Goal: Task Accomplishment & Management: Use online tool/utility

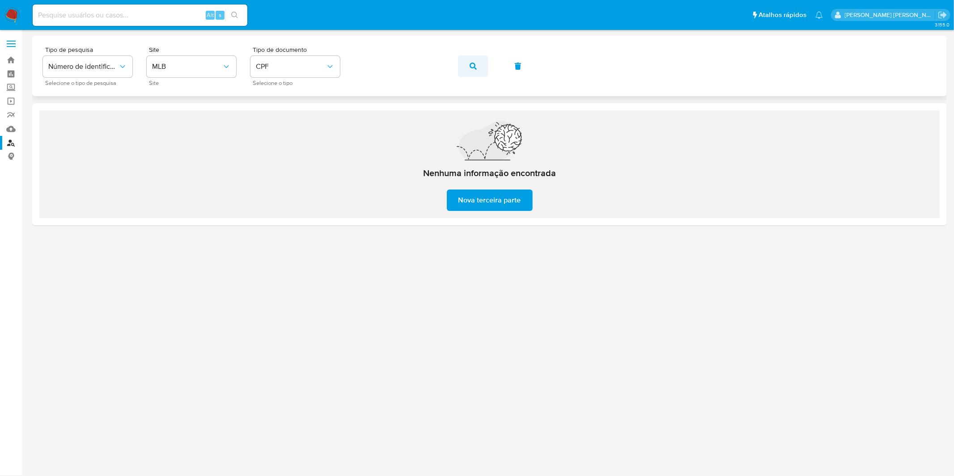
click at [470, 68] on icon "button" at bounding box center [473, 66] width 7 height 7
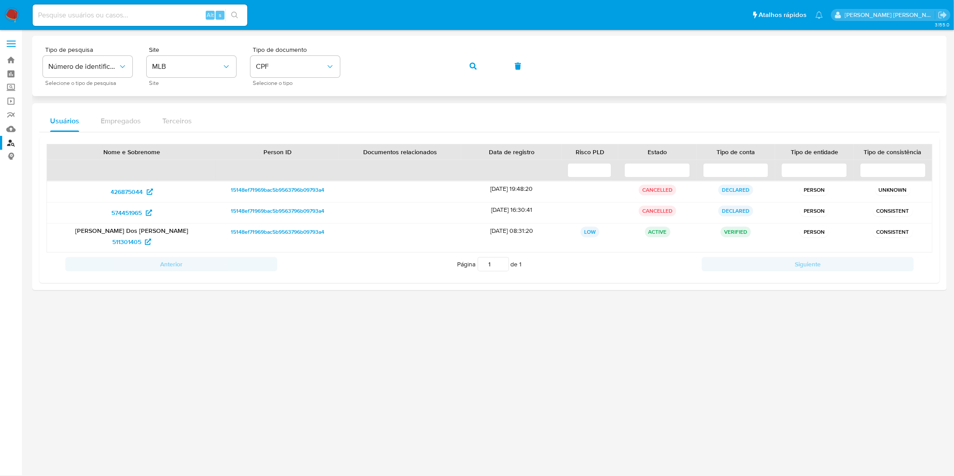
click at [473, 74] on span "button" at bounding box center [473, 66] width 7 height 20
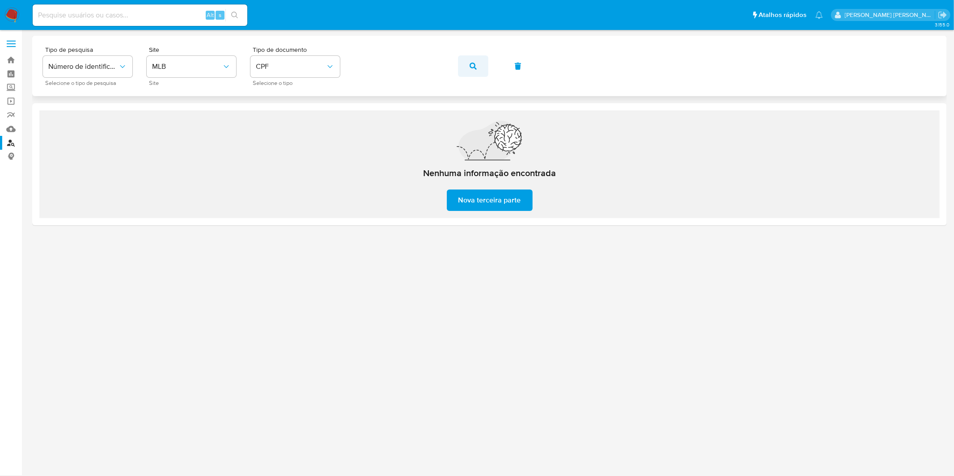
click at [471, 64] on icon "button" at bounding box center [473, 66] width 7 height 7
click at [483, 63] on button "button" at bounding box center [473, 65] width 30 height 21
click at [354, 64] on div "Tipo de pesquisa Número de identificação Selecione o tipo de pesquisa Site MLB …" at bounding box center [489, 66] width 893 height 39
click at [468, 65] on button "button" at bounding box center [473, 65] width 30 height 21
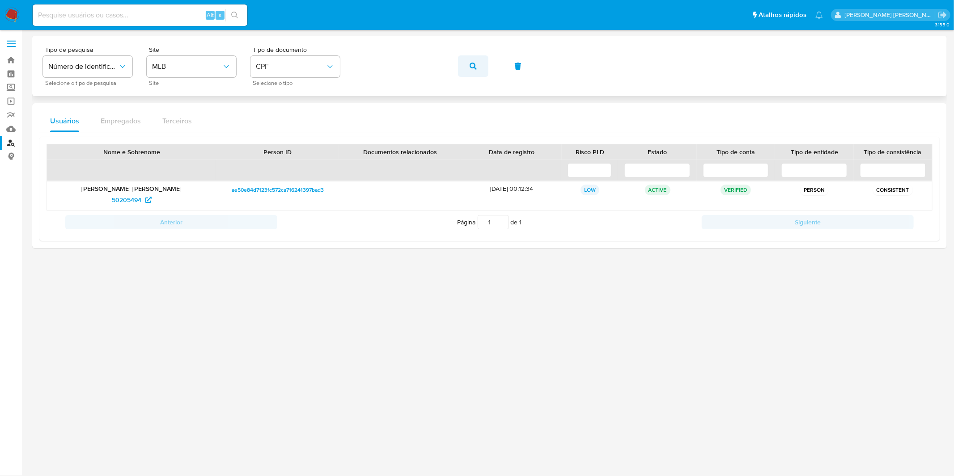
click at [468, 69] on button "button" at bounding box center [473, 65] width 30 height 21
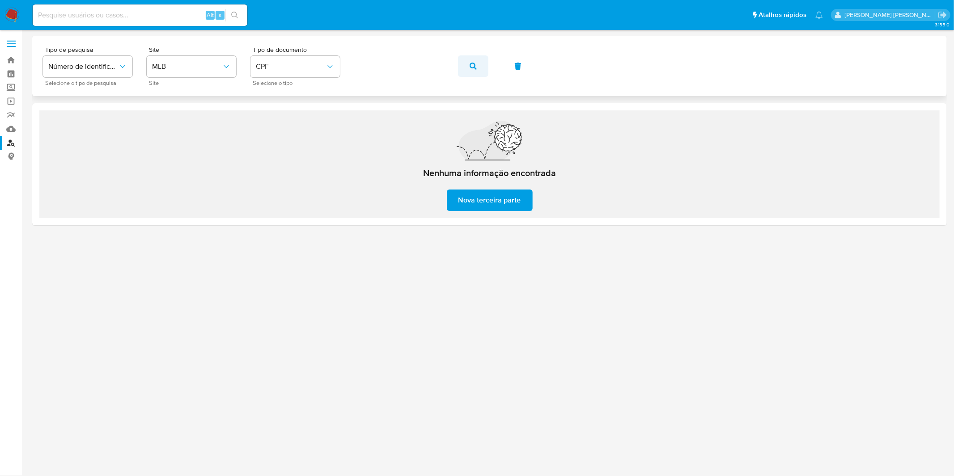
click at [471, 63] on icon "button" at bounding box center [473, 66] width 7 height 7
click at [471, 63] on div "Tipo de pesquisa Número de identificação Selecione o tipo de pesquisa Site MLB …" at bounding box center [489, 66] width 893 height 39
click at [477, 74] on button "button" at bounding box center [473, 65] width 30 height 21
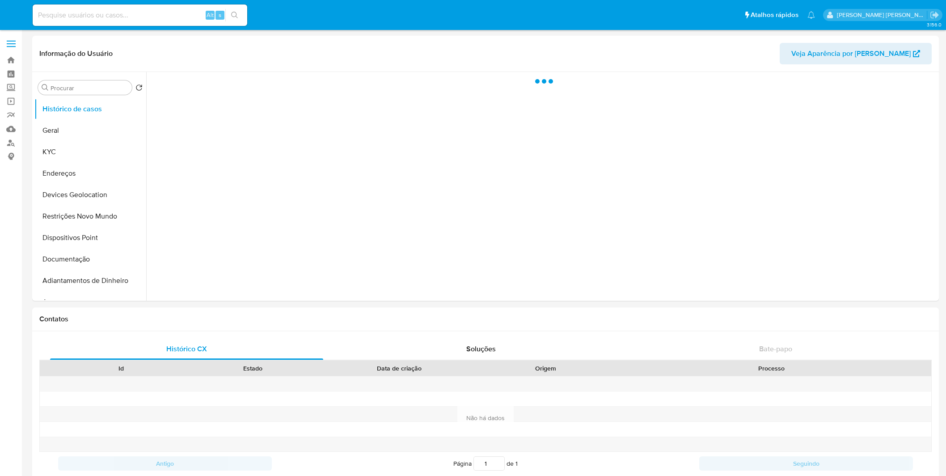
select select "10"
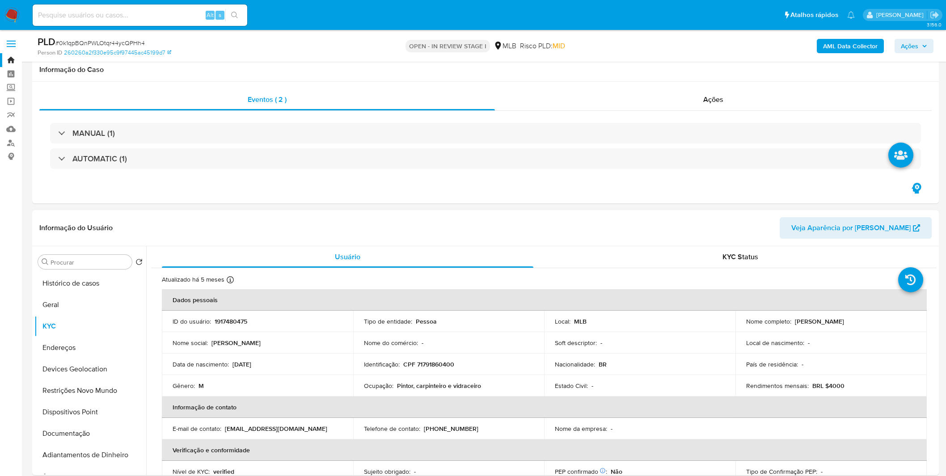
select select "10"
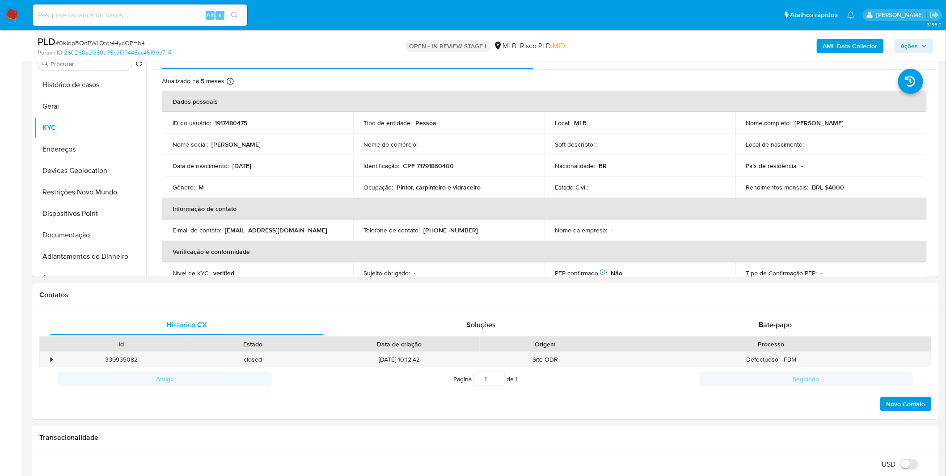
scroll to position [348, 0]
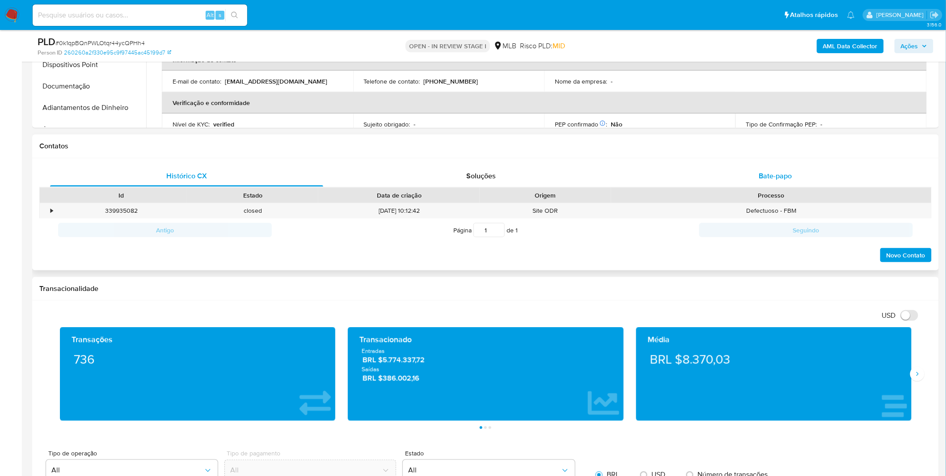
click at [763, 174] on span "Bate-papo" at bounding box center [775, 176] width 33 height 10
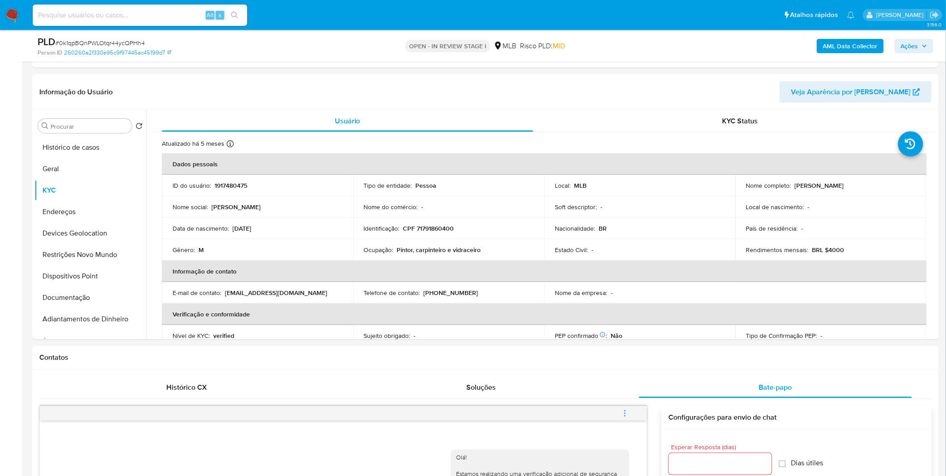
scroll to position [149, 0]
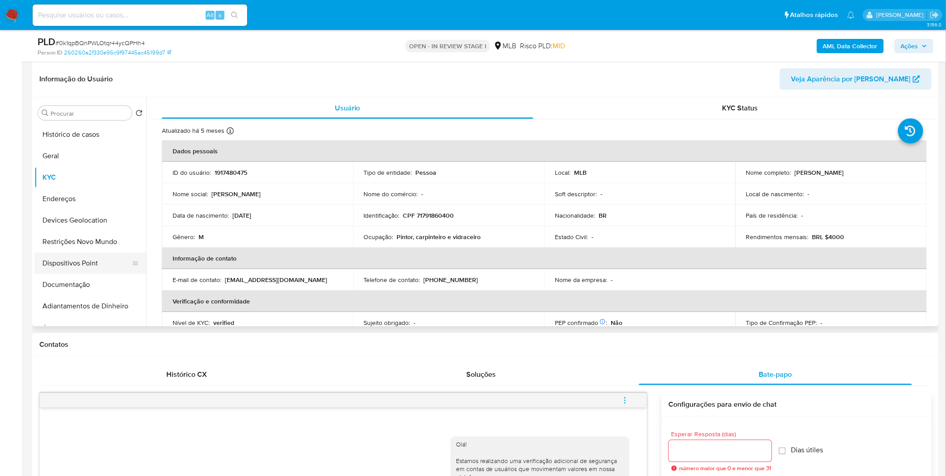
click at [97, 253] on button "Dispositivos Point" at bounding box center [86, 263] width 105 height 21
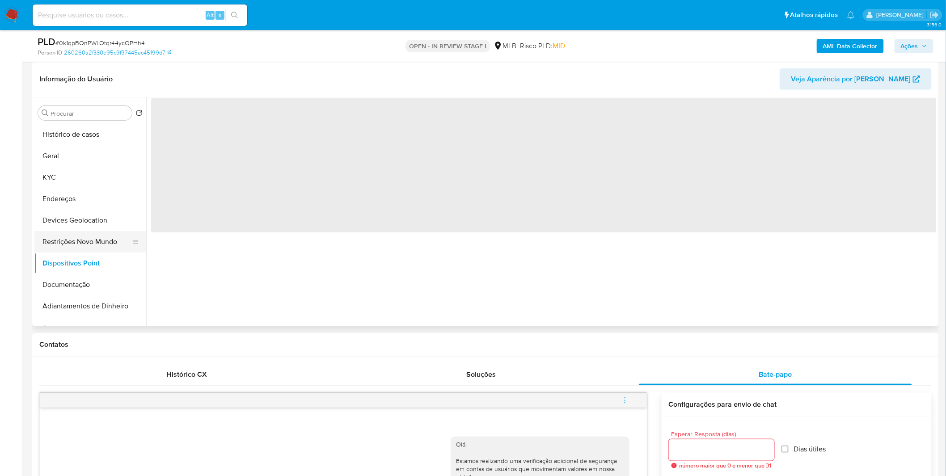
click at [97, 247] on button "Restrições Novo Mundo" at bounding box center [86, 241] width 105 height 21
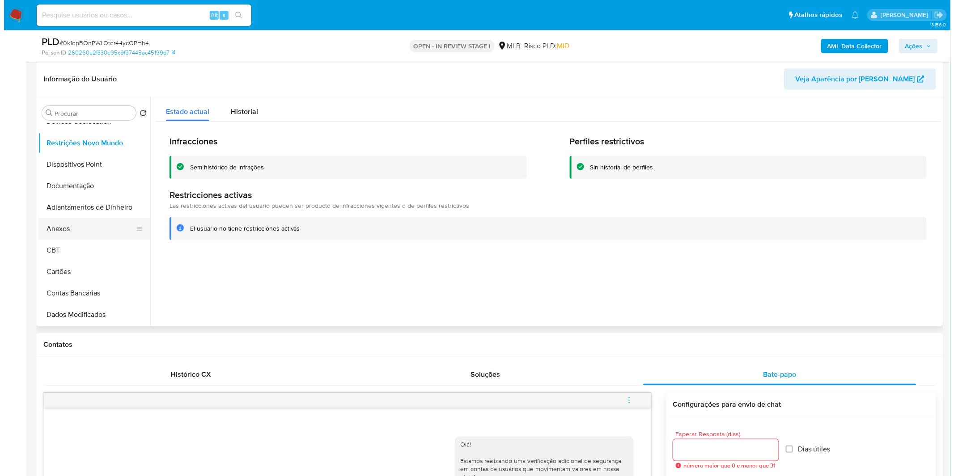
scroll to position [99, 0]
click at [94, 234] on button "Anexos" at bounding box center [86, 228] width 105 height 21
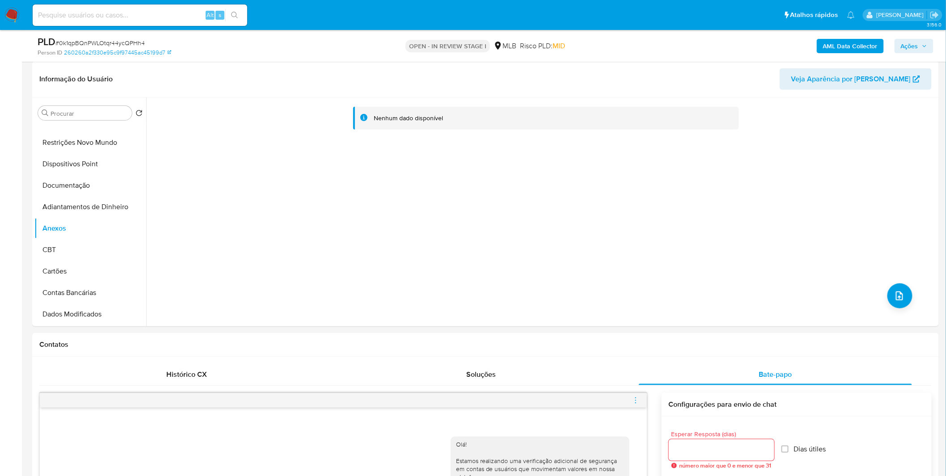
click at [854, 51] on b "AML Data Collector" at bounding box center [850, 46] width 55 height 14
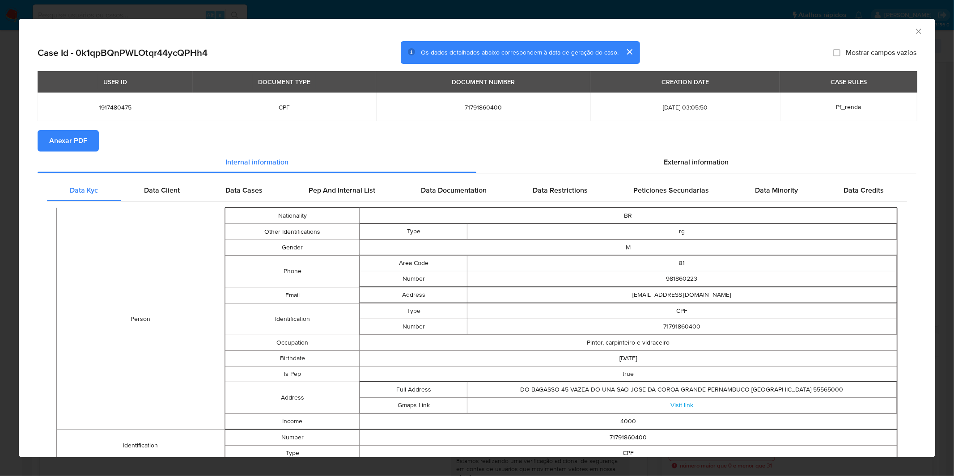
click at [61, 142] on span "Anexar PDF" at bounding box center [68, 141] width 38 height 20
click at [915, 28] on icon "Fechar a janela" at bounding box center [918, 31] width 9 height 9
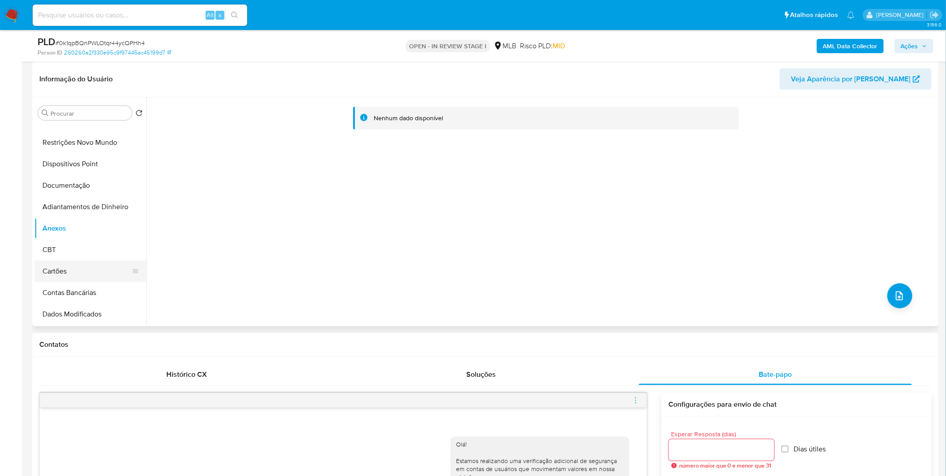
click at [90, 261] on button "Cartões" at bounding box center [86, 271] width 105 height 21
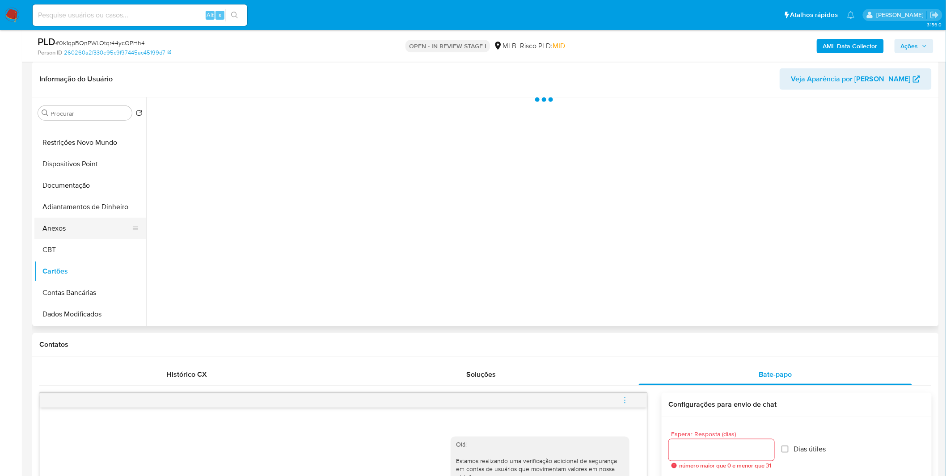
click at [90, 227] on button "Anexos" at bounding box center [86, 228] width 105 height 21
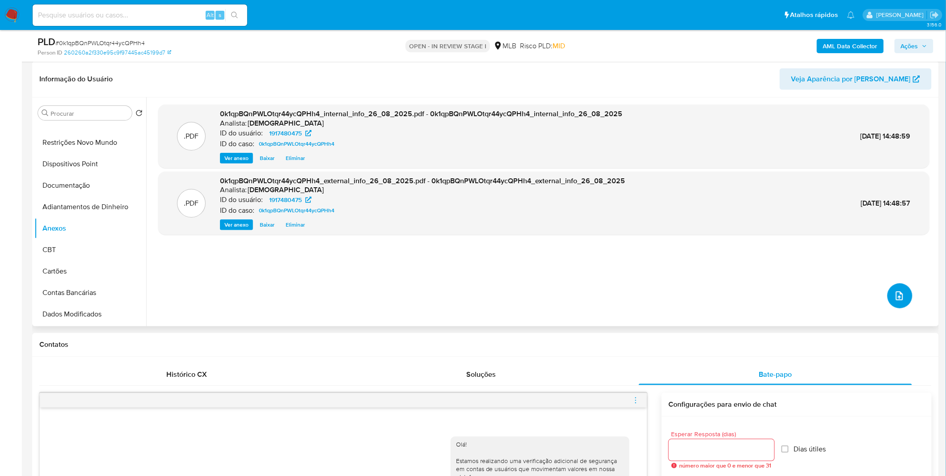
click at [892, 305] on button "upload-file" at bounding box center [900, 296] width 25 height 25
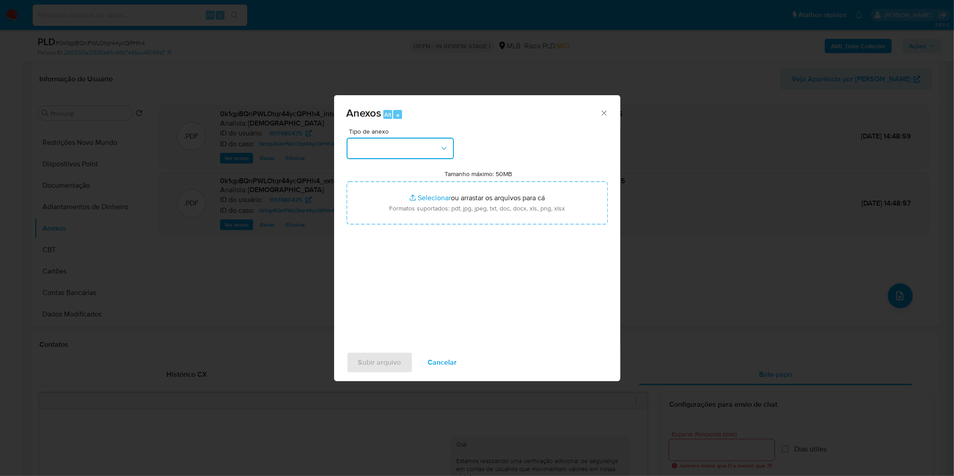
click at [432, 148] on button "button" at bounding box center [400, 148] width 107 height 21
click at [388, 234] on div "OUTROS" at bounding box center [397, 223] width 91 height 21
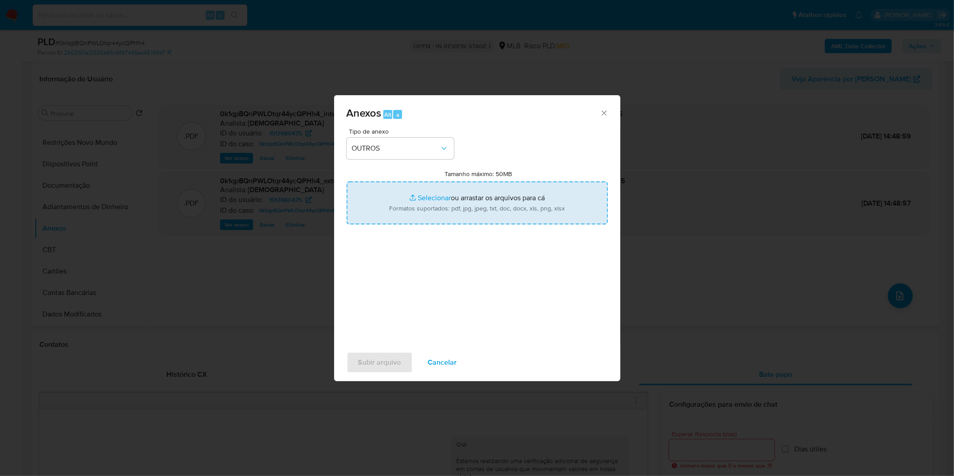
click at [399, 211] on input "Tamanho máximo: 50MB Selecionar arquivos" at bounding box center [477, 203] width 261 height 43
type input "C:\fakepath\Mulan 1917480475_2025_08_20_10_01_25.xlsx"
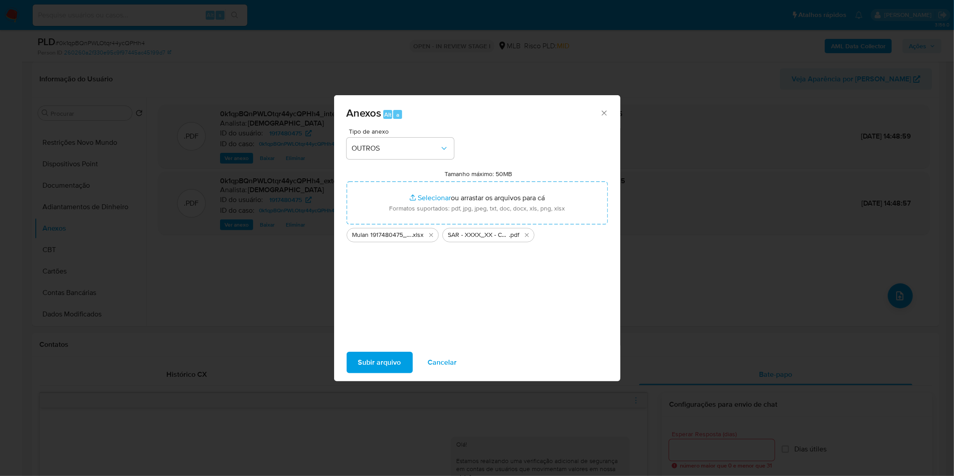
click at [356, 365] on button "Subir arquivo" at bounding box center [380, 362] width 66 height 21
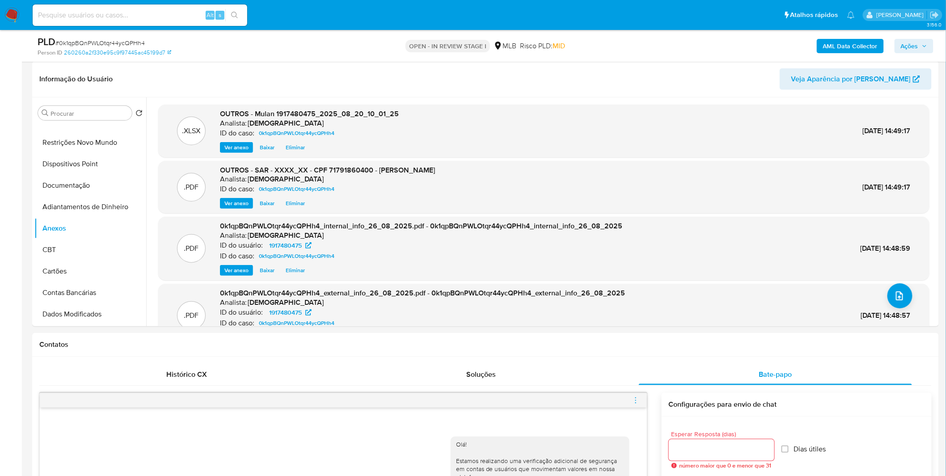
click at [908, 41] on span "Ações" at bounding box center [909, 46] width 17 height 14
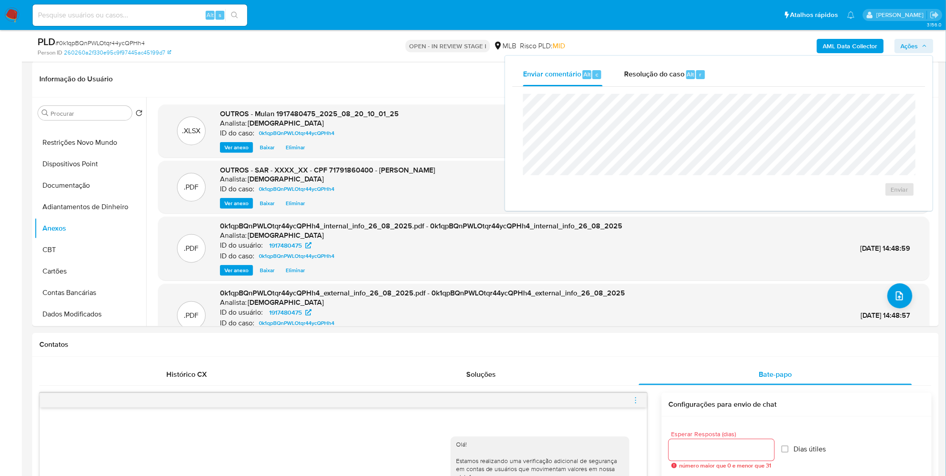
click at [685, 82] on div "Resolução do caso Alt r" at bounding box center [665, 74] width 82 height 23
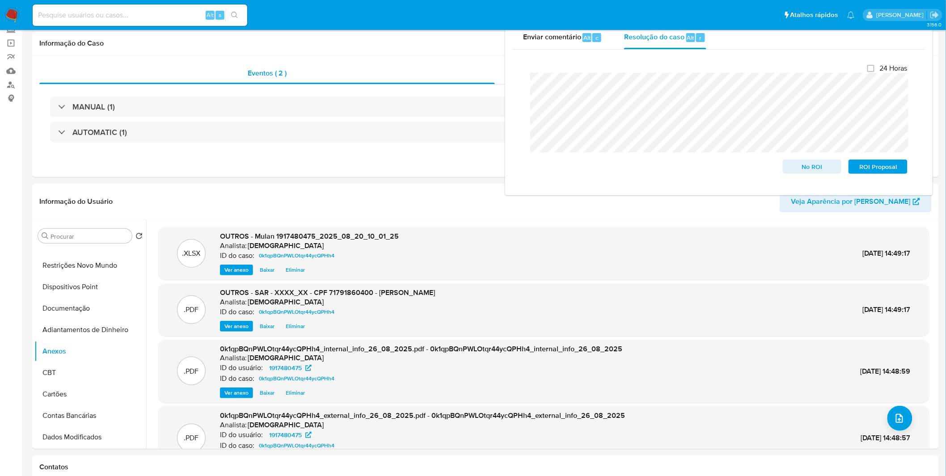
scroll to position [149, 0]
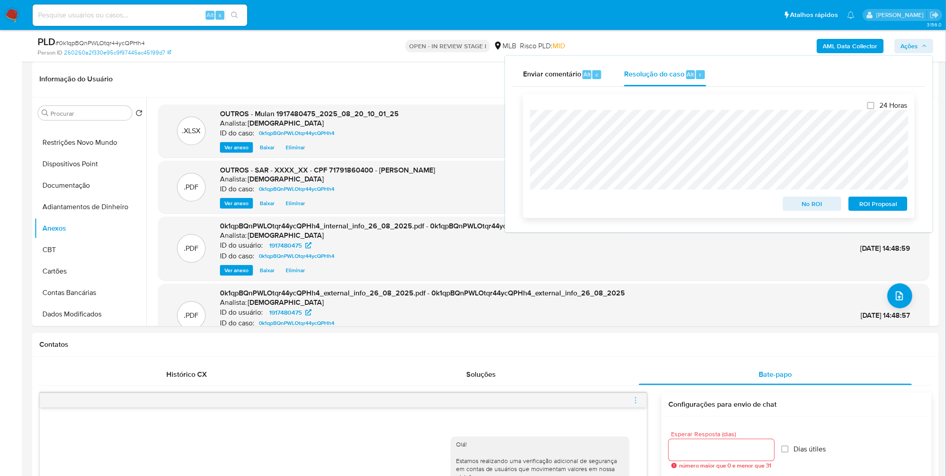
click at [869, 209] on span "ROI Proposal" at bounding box center [878, 204] width 47 height 13
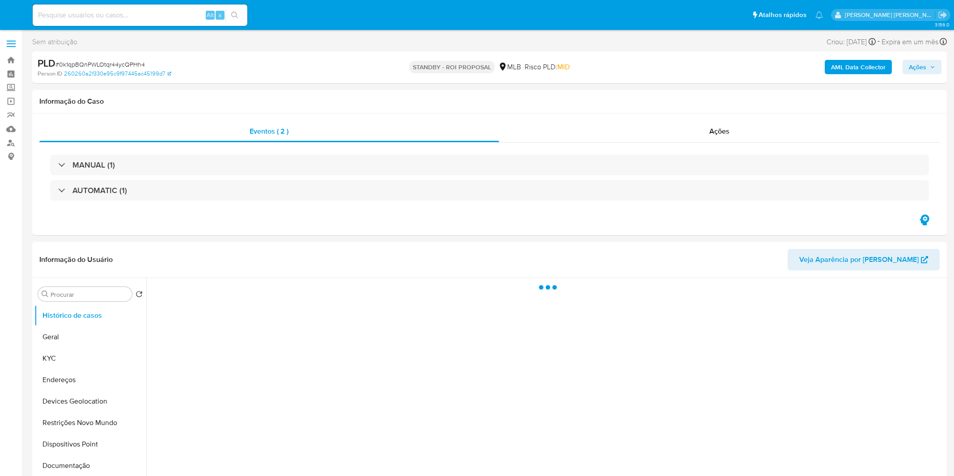
select select "10"
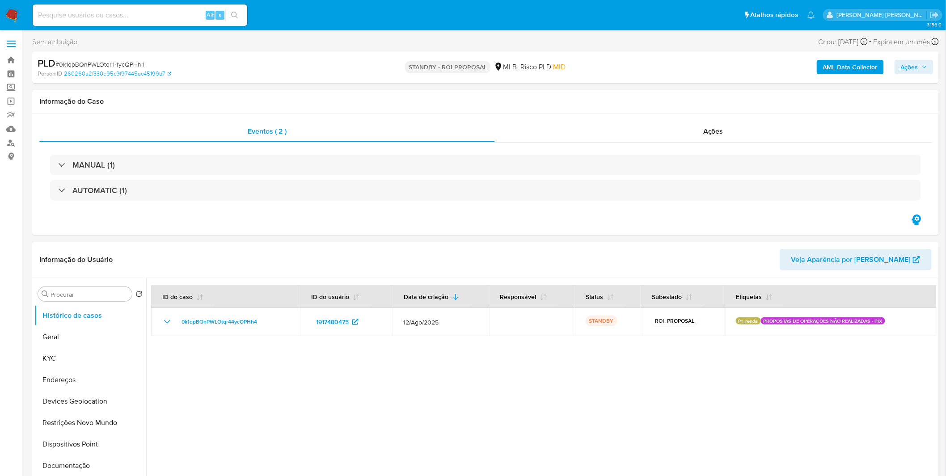
click at [11, 14] on img at bounding box center [11, 15] width 15 height 15
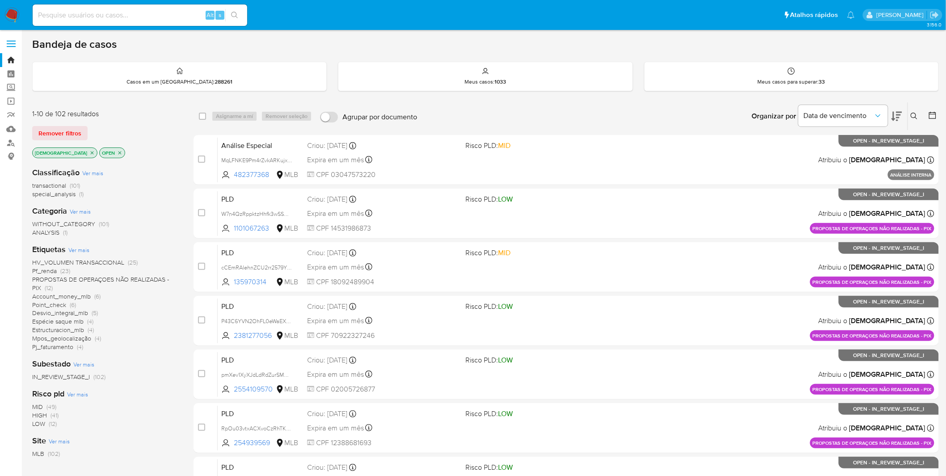
click at [104, 277] on span "PROPOSTAS DE OPERAÇOES NÃO REALIZADAS - PIX" at bounding box center [100, 283] width 137 height 17
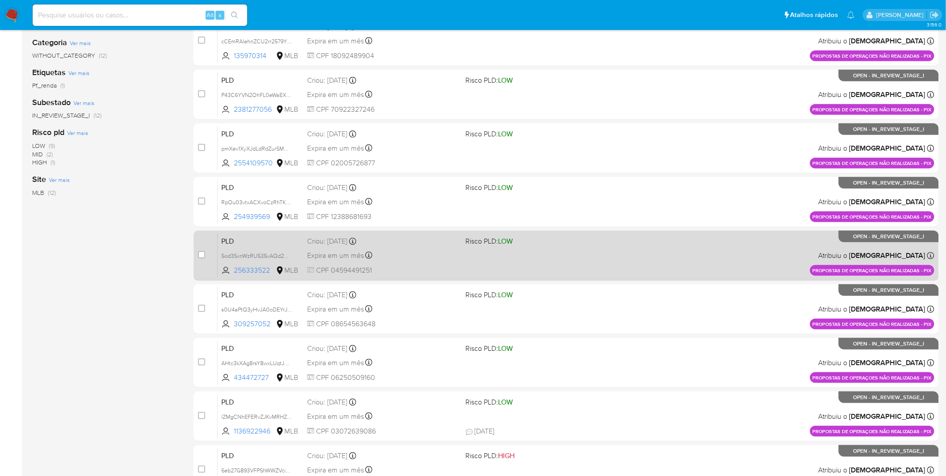
scroll to position [229, 0]
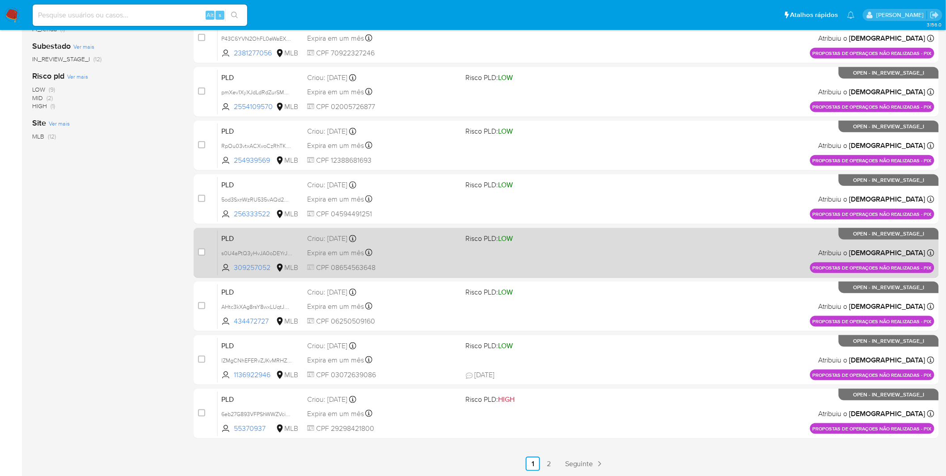
click at [546, 466] on link "2" at bounding box center [549, 464] width 14 height 14
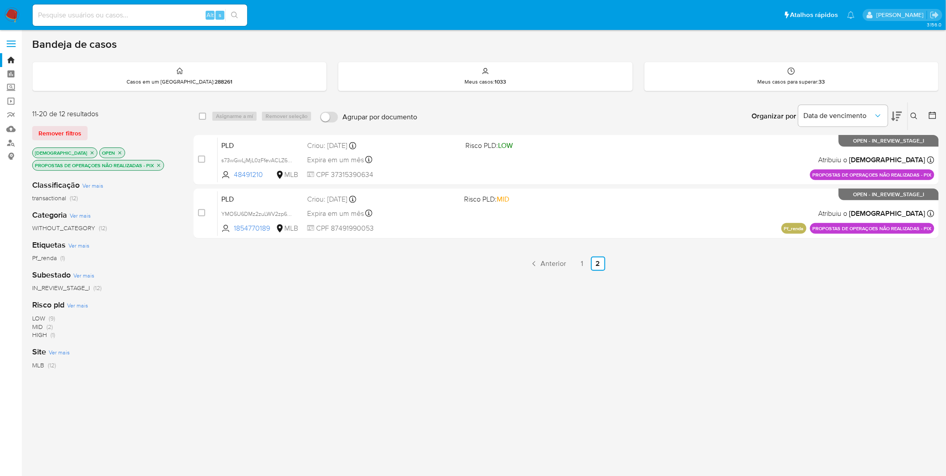
click at [370, 281] on div "select-all-cases-checkbox Asignarme a mí Remover seleção Agrupar por documento …" at bounding box center [567, 311] width 746 height 418
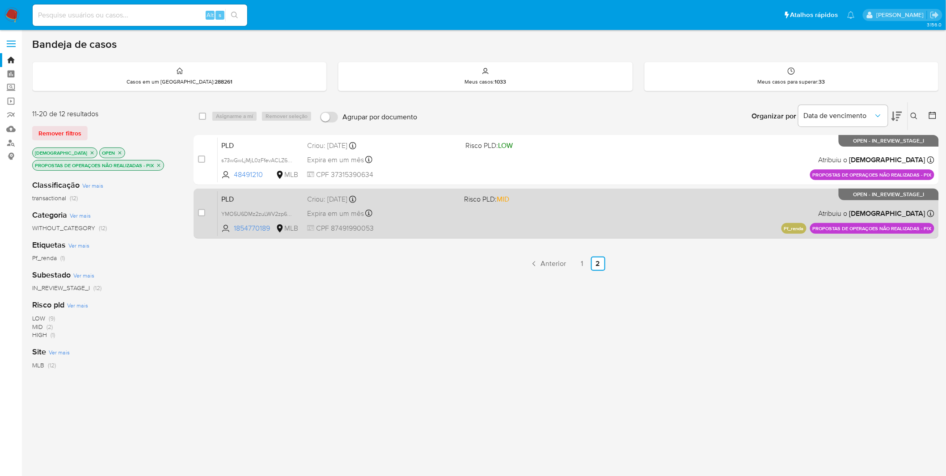
click at [443, 233] on div "PLD YMO5U6DMz2zuLWV2zp6Uobmd 1854770189 MLB Risco PLD: MID Criou: [DATE] Criou:…" at bounding box center [576, 213] width 717 height 45
click at [255, 212] on span "YMO5U6DMz2zuLWV2zp6Uobmd" at bounding box center [263, 213] width 84 height 10
click at [444, 211] on div "Expira em um mês Expira em [DATE] 00:13:30" at bounding box center [382, 214] width 150 height 12
click at [268, 212] on span "YMO5U6DMz2zuLWV2zp6Uobmd" at bounding box center [263, 213] width 84 height 10
click at [457, 224] on div "PLD YMO5U6DMz2zuLWV2zp6Uobmd 1854770189 MLB Risco PLD: MID Criou: [DATE] Criou:…" at bounding box center [576, 213] width 717 height 45
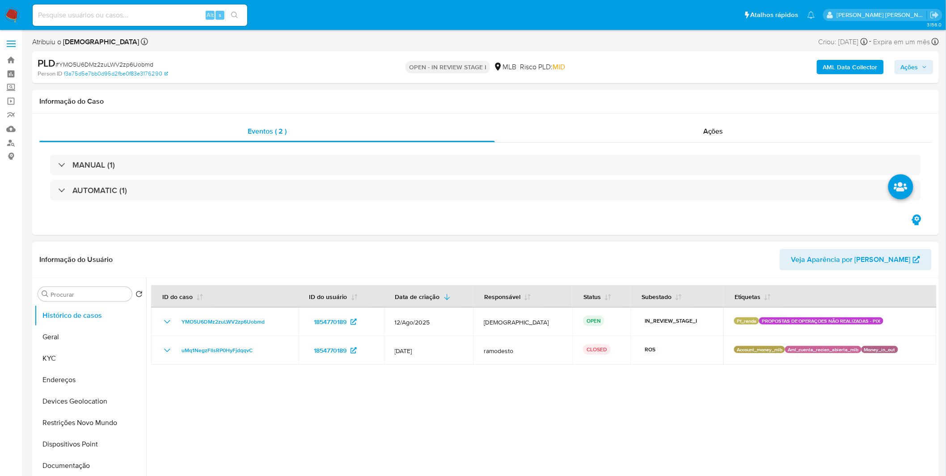
select select "10"
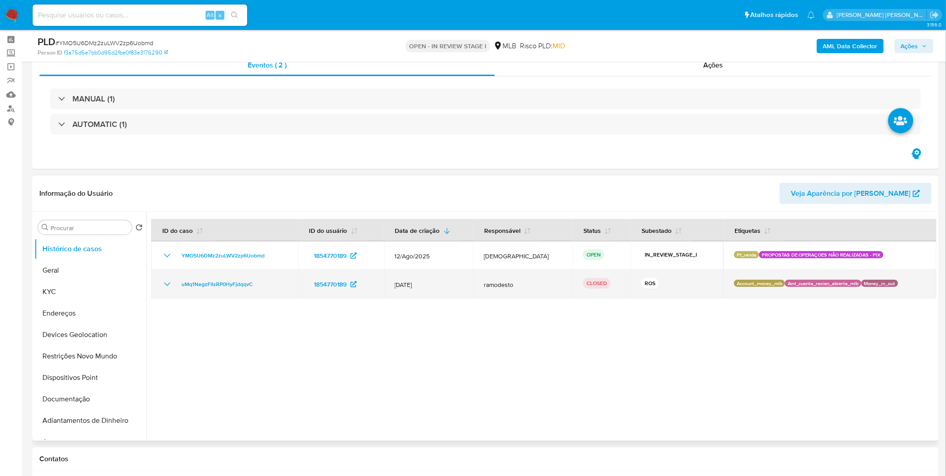
scroll to position [50, 0]
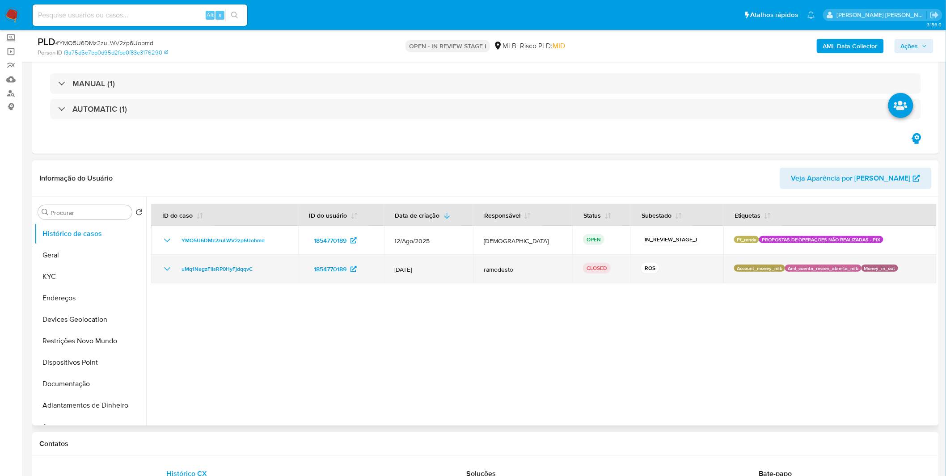
click at [169, 269] on icon "Mostrar/Ocultar" at bounding box center [167, 269] width 11 height 11
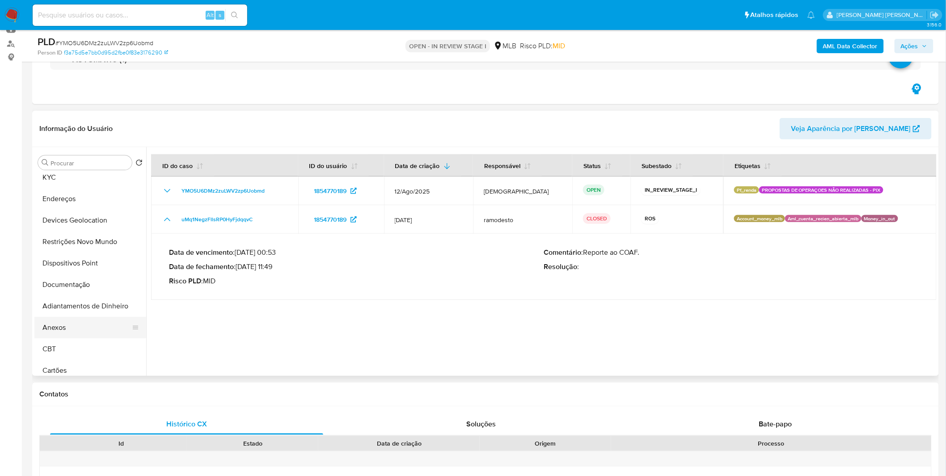
click at [83, 325] on button "Anexos" at bounding box center [86, 327] width 105 height 21
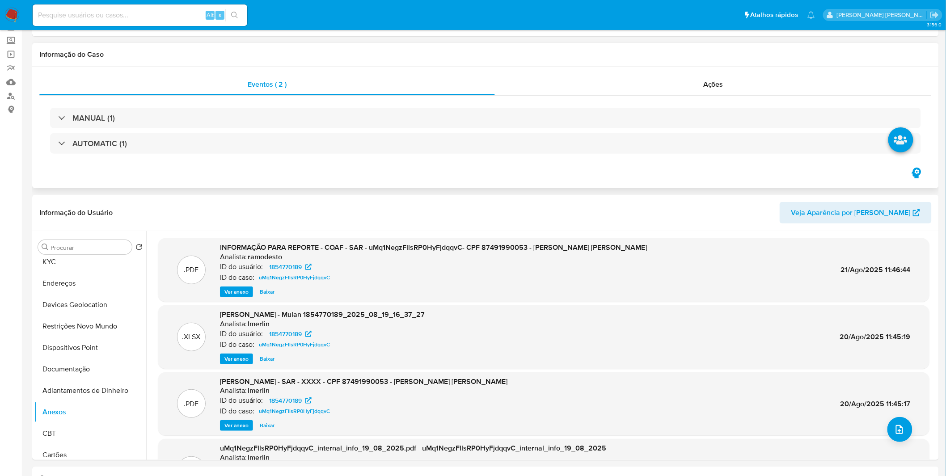
scroll to position [0, 0]
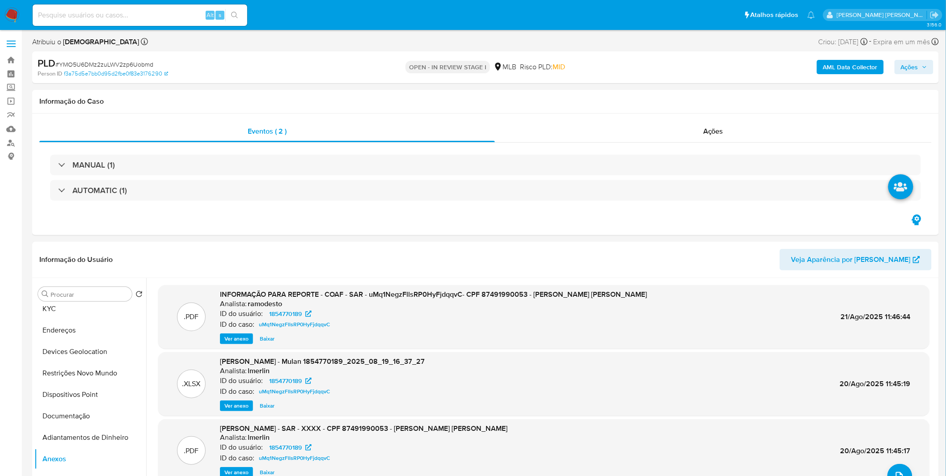
click at [913, 73] on span "Ações" at bounding box center [909, 67] width 17 height 14
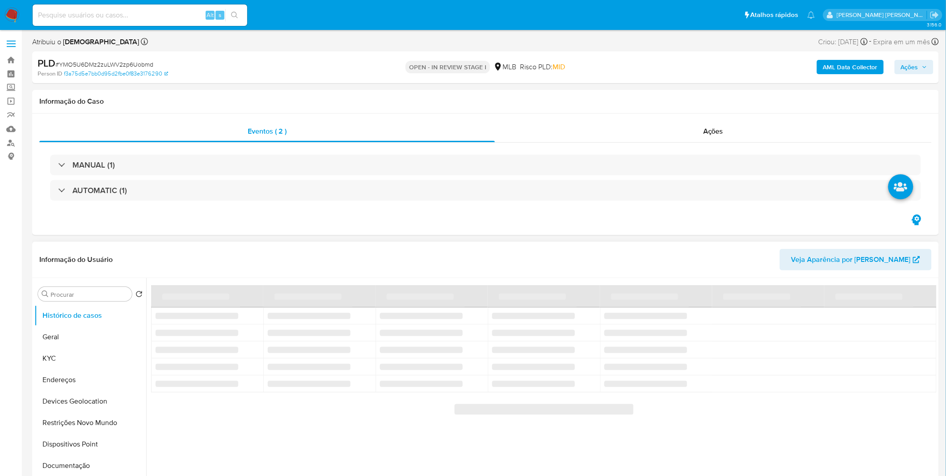
select select "10"
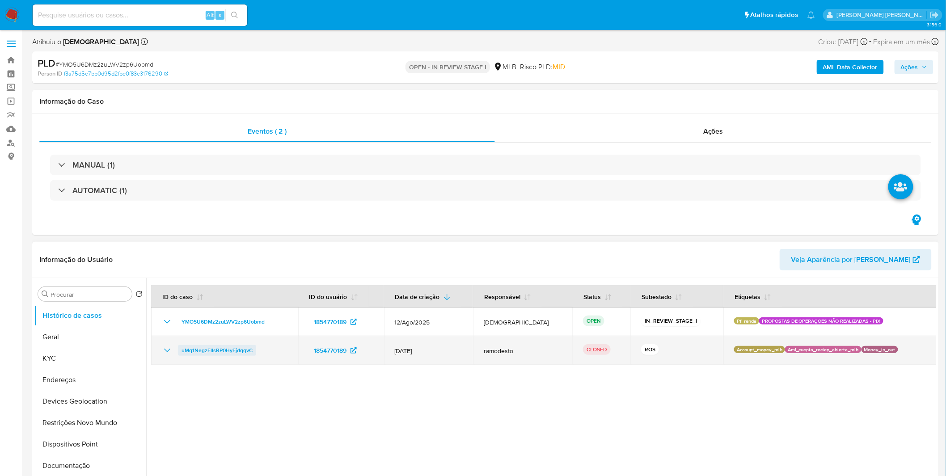
drag, startPoint x: 265, startPoint y: 350, endPoint x: 182, endPoint y: 354, distance: 83.7
click at [182, 354] on div "uMq1NegzFllsRP0HyFjdqqvC" at bounding box center [225, 350] width 126 height 11
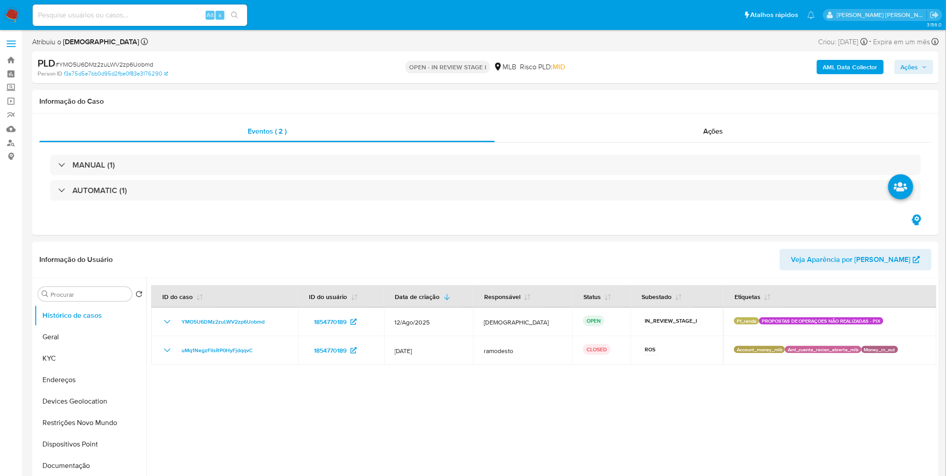
click at [130, 17] on input at bounding box center [140, 15] width 215 height 12
paste input "5GQGqBsWFy1M1WKRIzS8AW7v"
type input "5GQGqBsWFy1M1WKRIzS8AW7v"
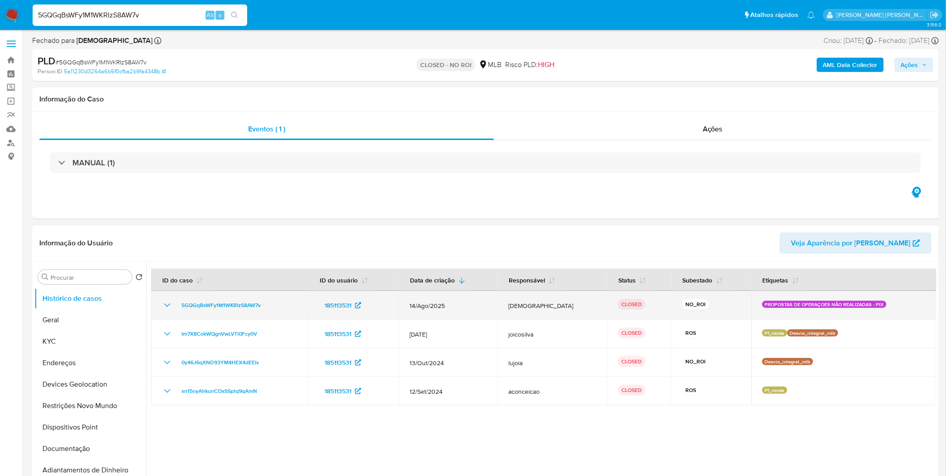
select select "10"
click at [168, 307] on icon "Mostrar/Ocultar" at bounding box center [167, 305] width 11 height 11
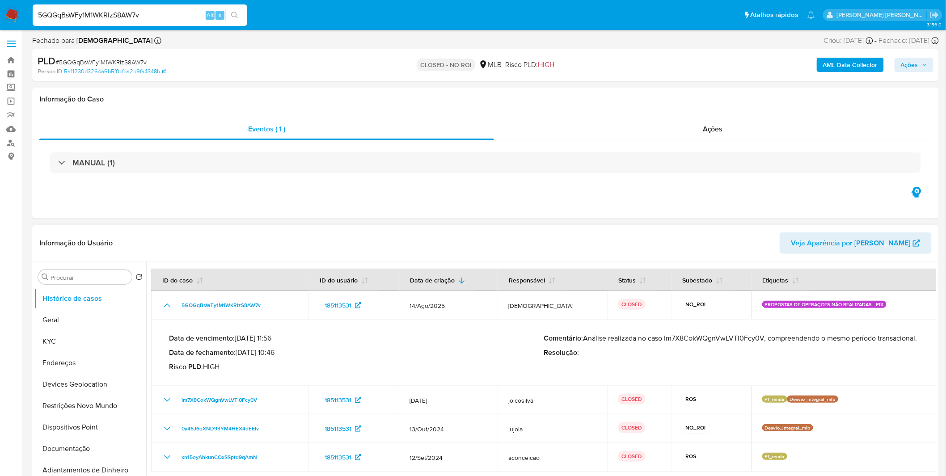
drag, startPoint x: 618, startPoint y: 349, endPoint x: 587, endPoint y: 339, distance: 32.4
click at [587, 339] on p "Comentário : Análise realizada no caso Im7X8CokWQgnVwLVTl0Fcy0V, compreendendo …" at bounding box center [731, 338] width 375 height 9
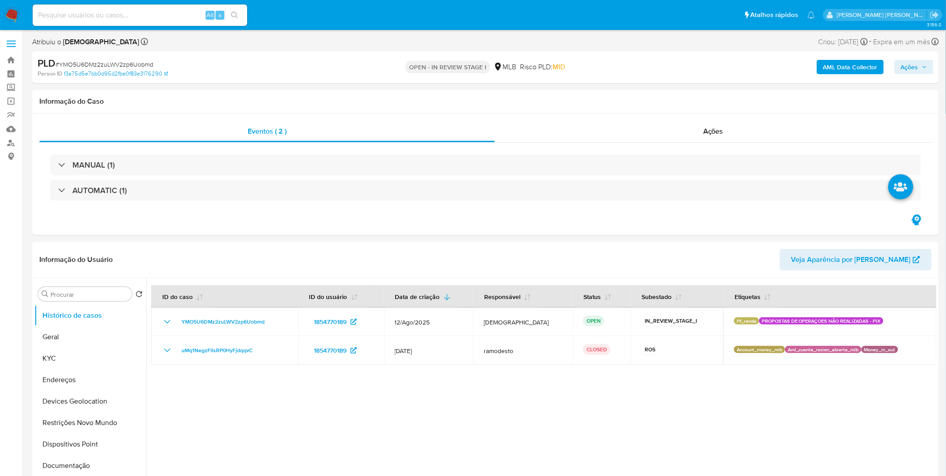
click at [906, 68] on span "Ações" at bounding box center [909, 67] width 17 height 14
select select "10"
click at [699, 93] on span "r" at bounding box center [700, 96] width 2 height 8
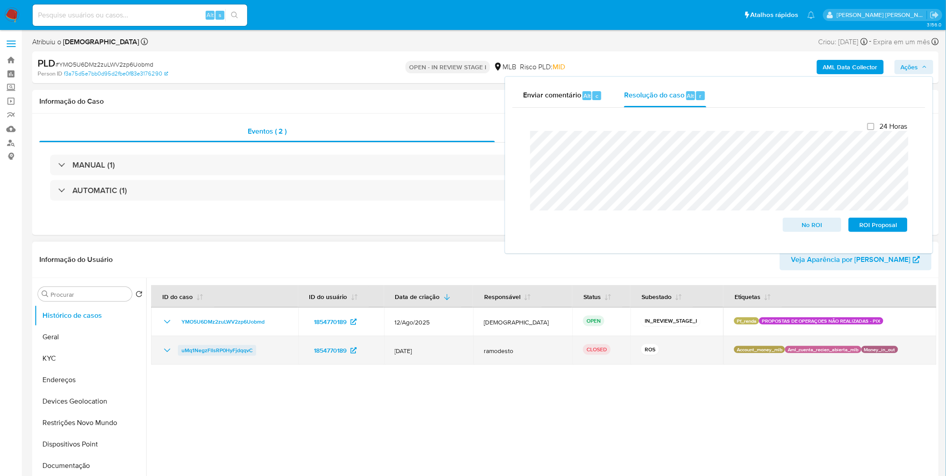
drag, startPoint x: 261, startPoint y: 352, endPoint x: 180, endPoint y: 349, distance: 80.5
click at [180, 349] on div "uMq1NegzFllsRP0HyFjdqqvC" at bounding box center [225, 350] width 126 height 11
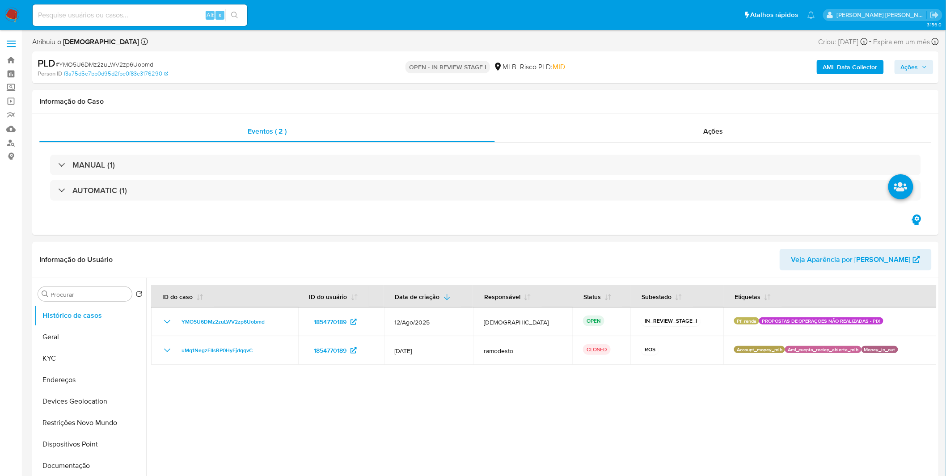
click at [916, 68] on span "Ações" at bounding box center [909, 67] width 17 height 14
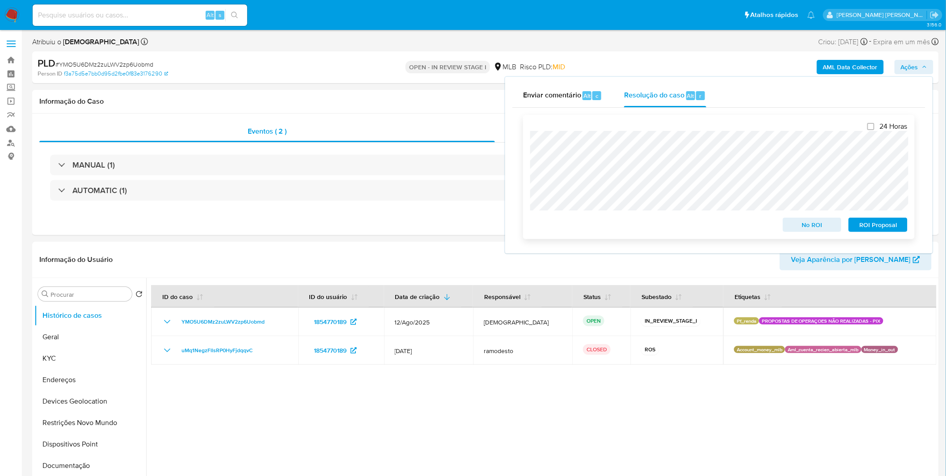
click at [798, 226] on span "No ROI" at bounding box center [812, 225] width 47 height 13
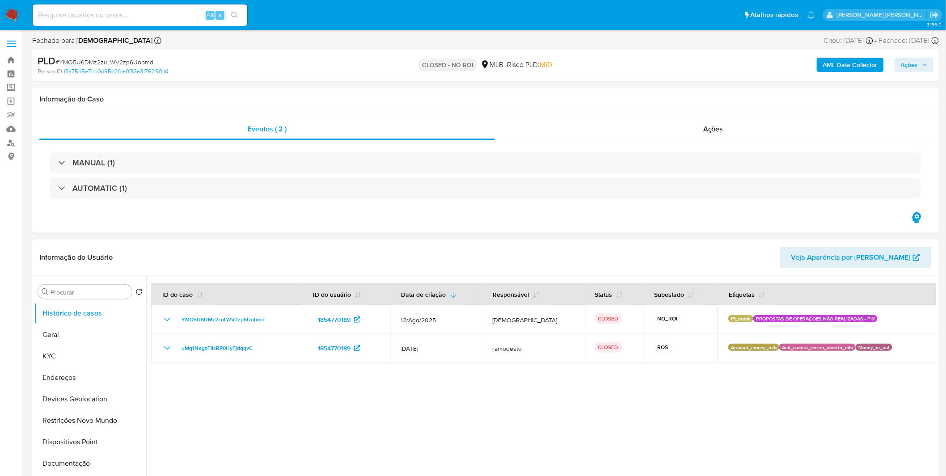
select select "10"
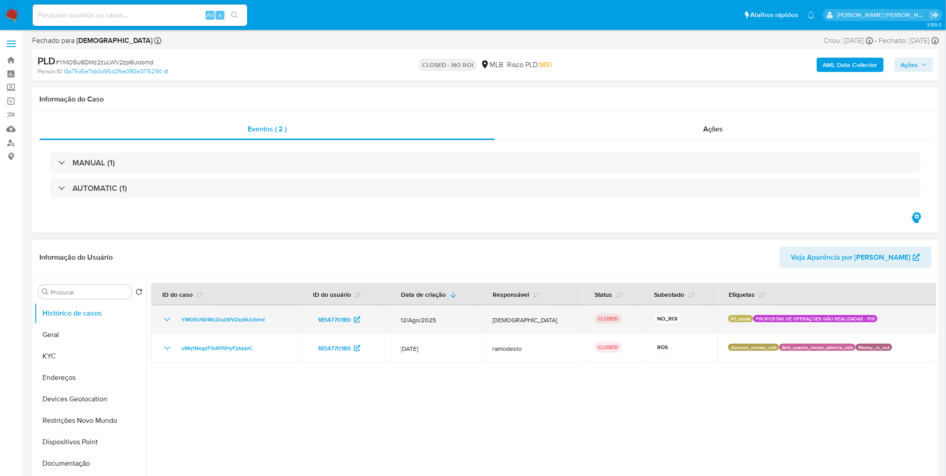
click at [173, 321] on div "YMO5U6DMz2zuLWV2zp6Uobmd" at bounding box center [226, 319] width 129 height 11
click at [165, 319] on icon "Mostrar/Ocultar" at bounding box center [167, 319] width 11 height 11
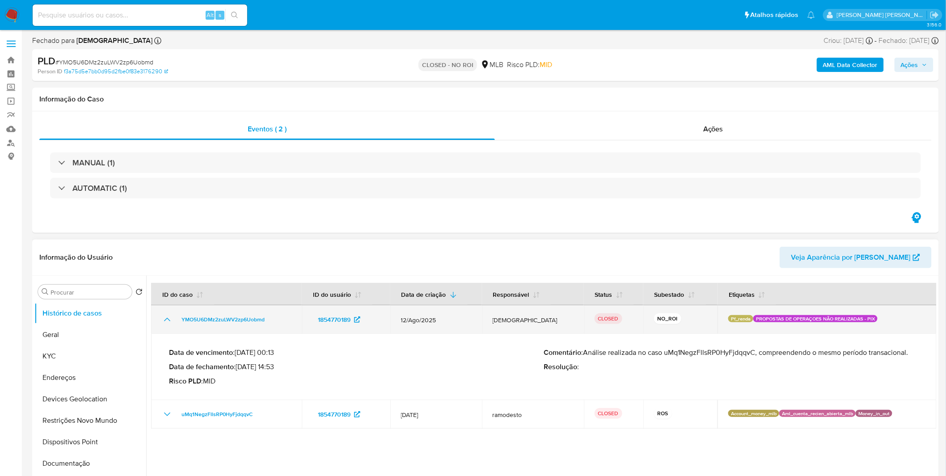
click at [165, 319] on icon "Mostrar/Ocultar" at bounding box center [167, 319] width 11 height 11
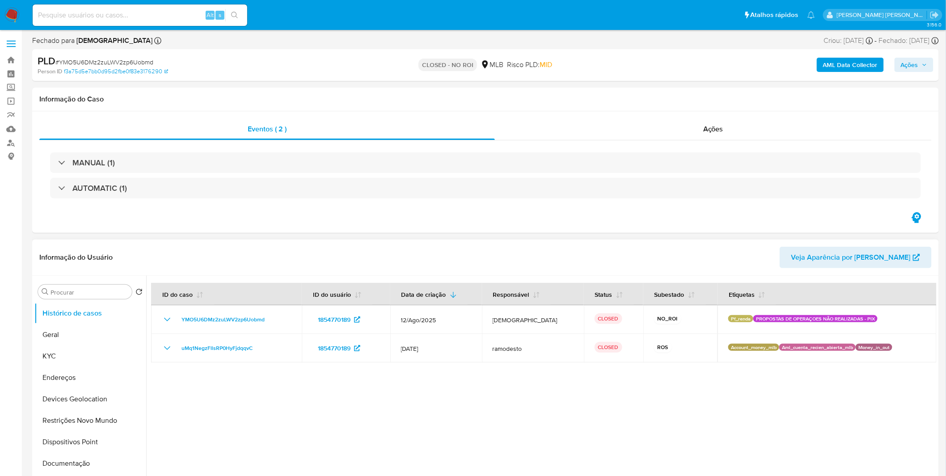
select select "10"
click at [19, 11] on img at bounding box center [11, 15] width 15 height 15
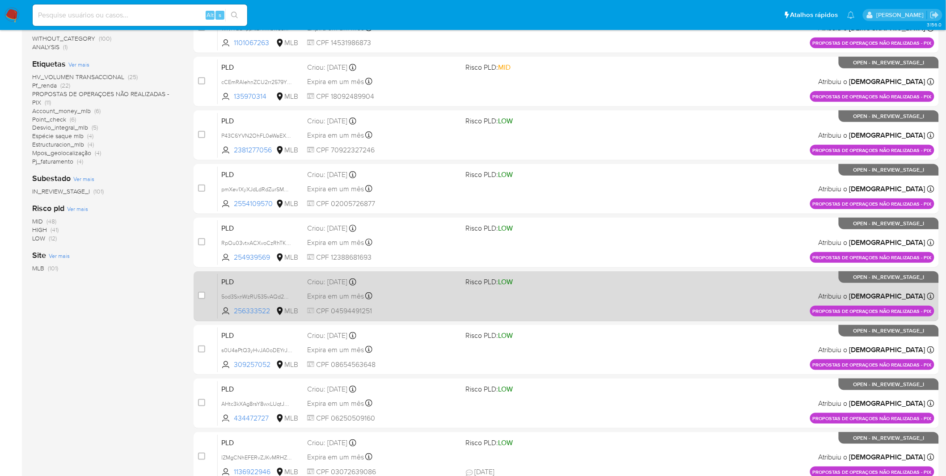
scroll to position [229, 0]
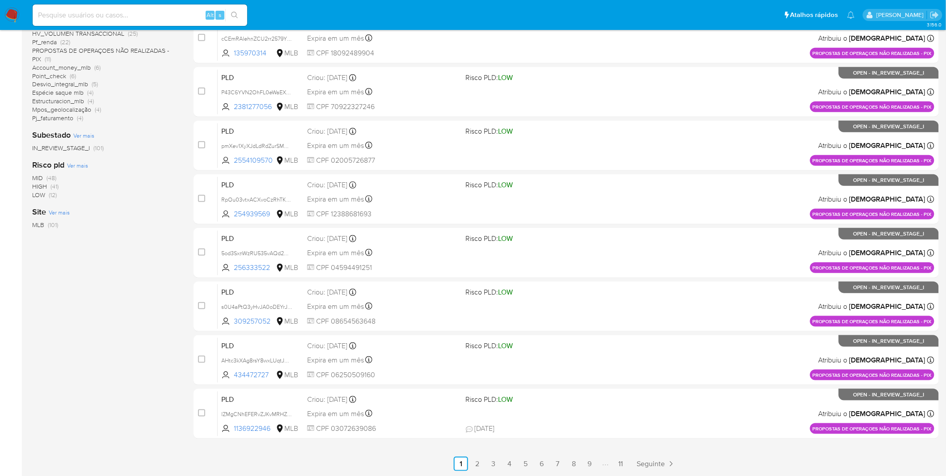
click at [113, 10] on input at bounding box center [140, 15] width 215 height 12
paste input "5od3SxnWzRU535vAQd2Qt24Y"
type input "5od3SxnWzRU535vAQd2Qt24Y"
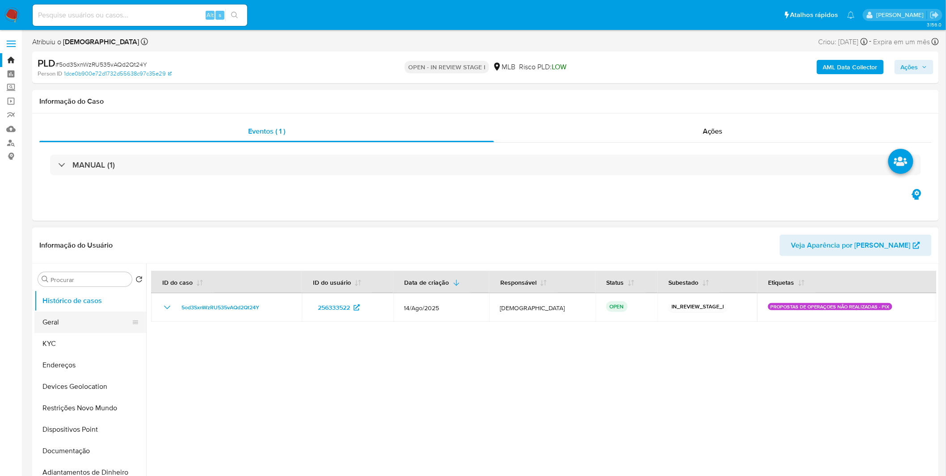
select select "10"
click at [86, 326] on button "Geral" at bounding box center [86, 322] width 105 height 21
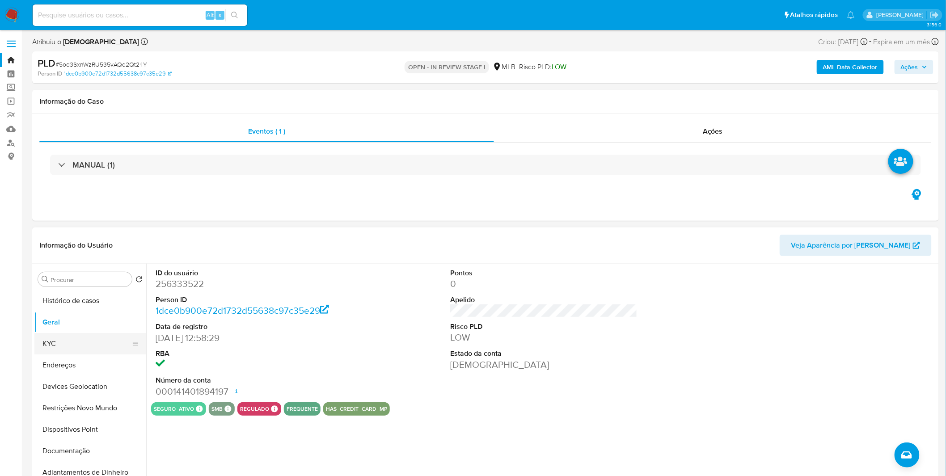
click at [89, 342] on button "KYC" at bounding box center [86, 343] width 105 height 21
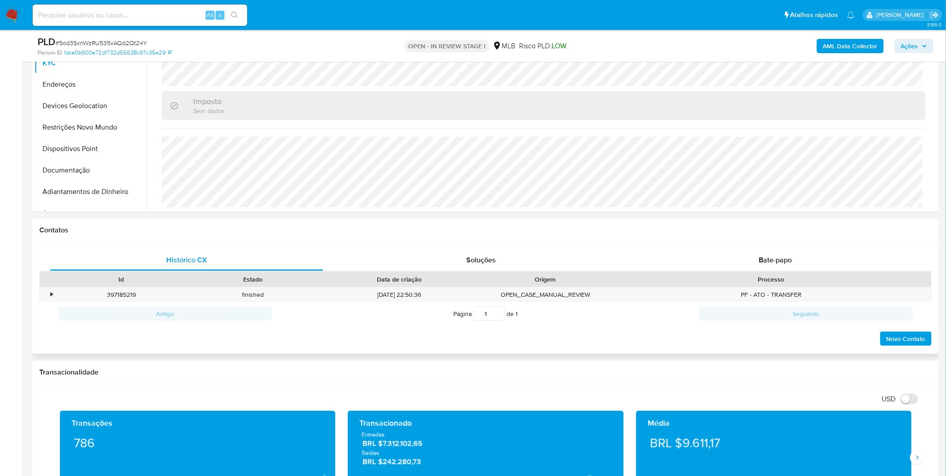
scroll to position [298, 0]
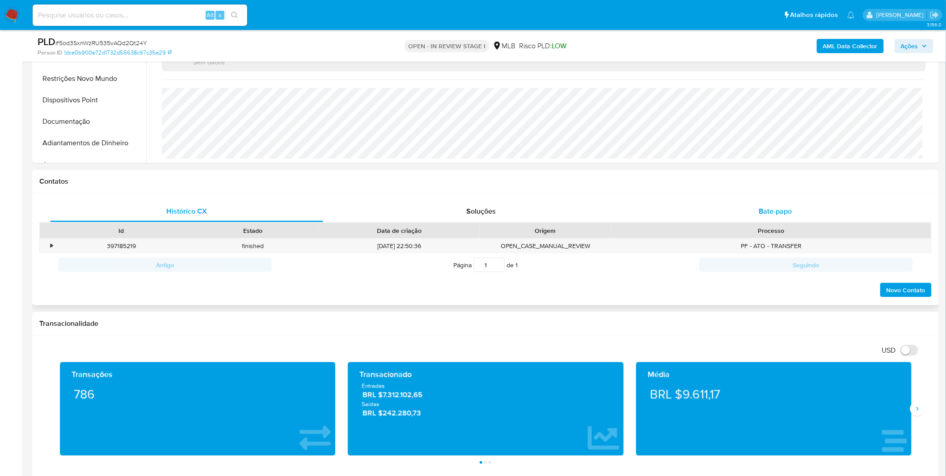
click at [783, 203] on div "Bate-papo" at bounding box center [775, 211] width 273 height 21
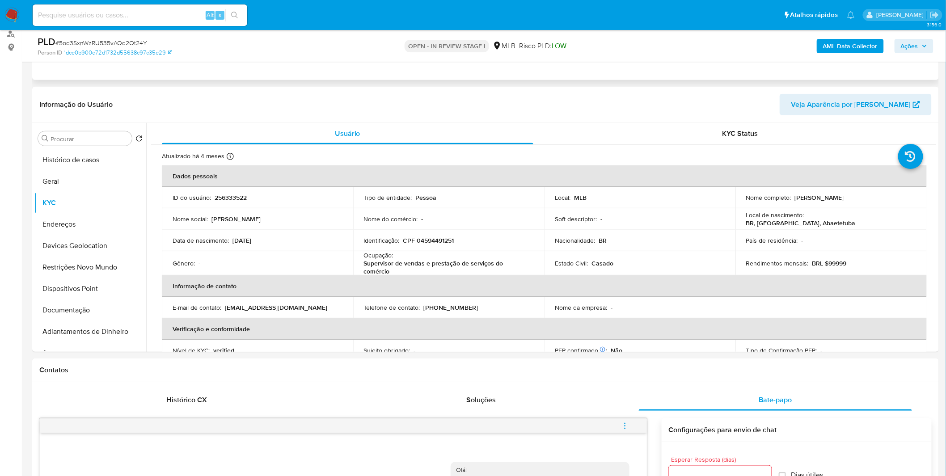
scroll to position [0, 0]
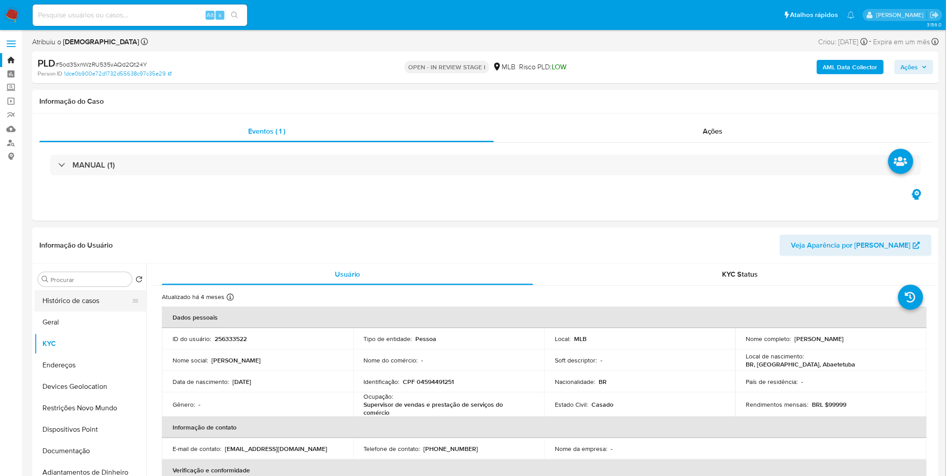
click at [75, 298] on button "Histórico de casos" at bounding box center [86, 300] width 105 height 21
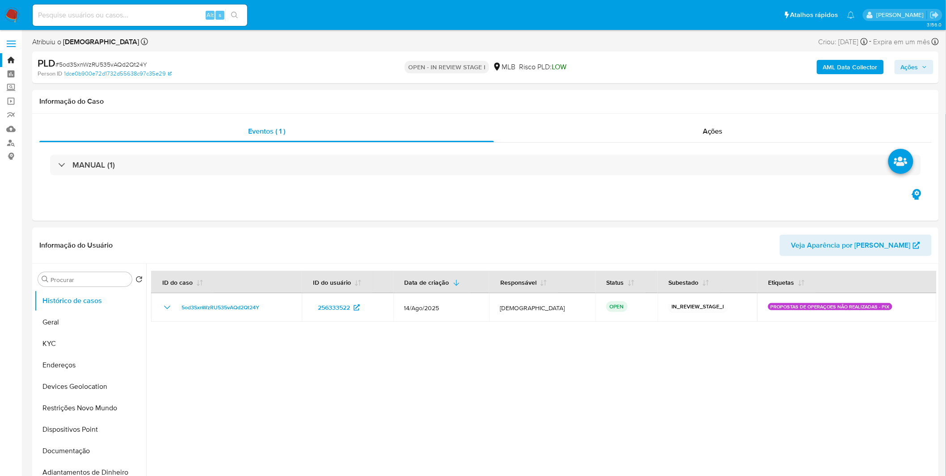
click at [167, 13] on input at bounding box center [140, 15] width 215 height 12
paste input "5od3SxnWzRU535vAQd2Qt24Y"
type input "5od3SxnWzRU535vAQd2Qt24Y"
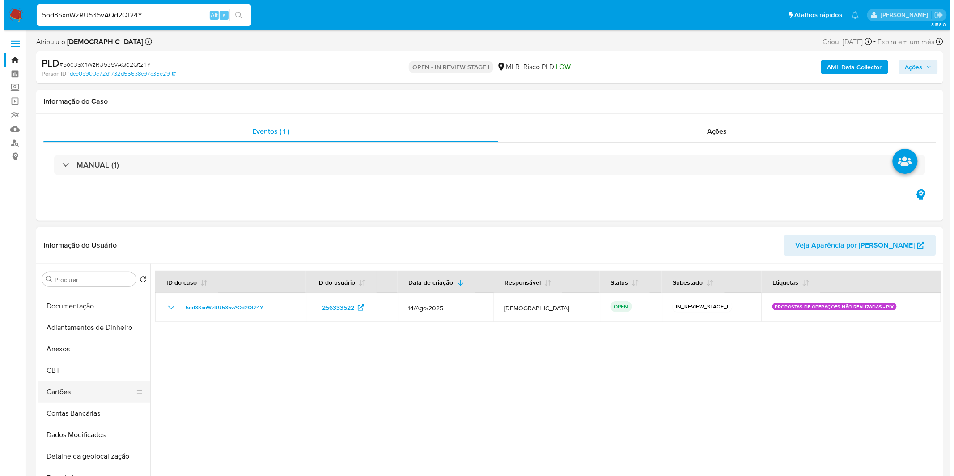
scroll to position [149, 0]
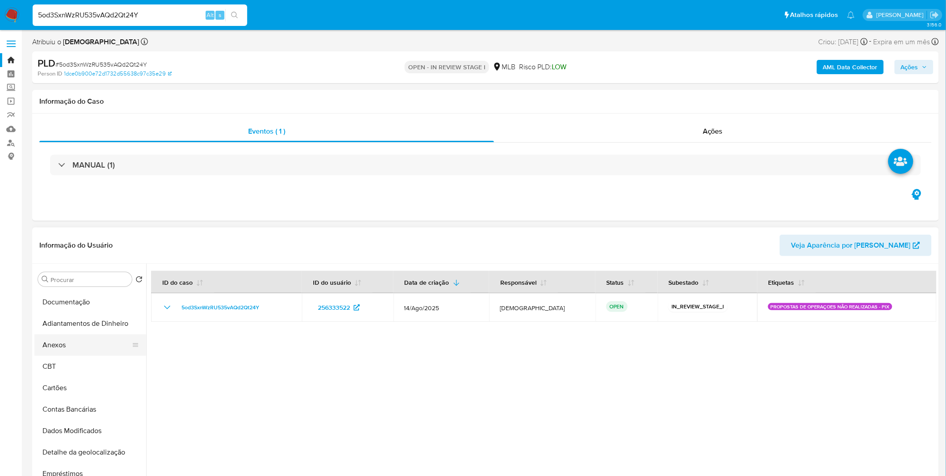
click at [64, 352] on button "Anexos" at bounding box center [86, 345] width 105 height 21
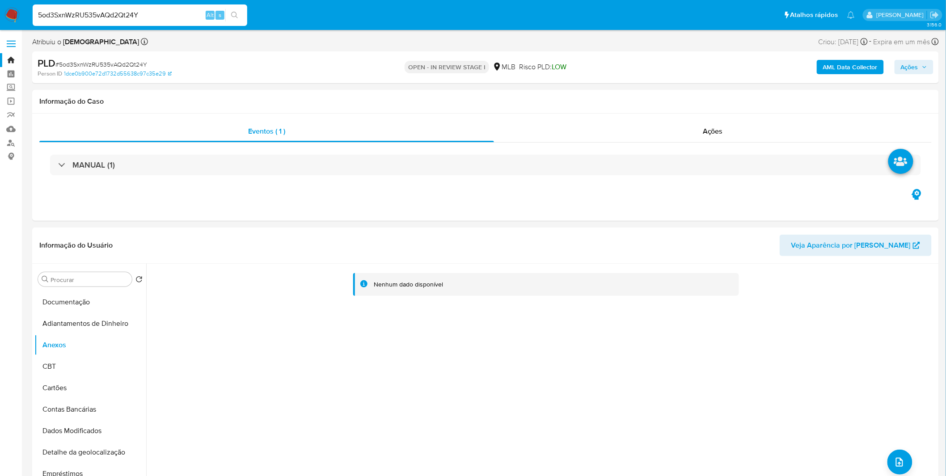
click at [829, 70] on b "AML Data Collector" at bounding box center [850, 67] width 55 height 14
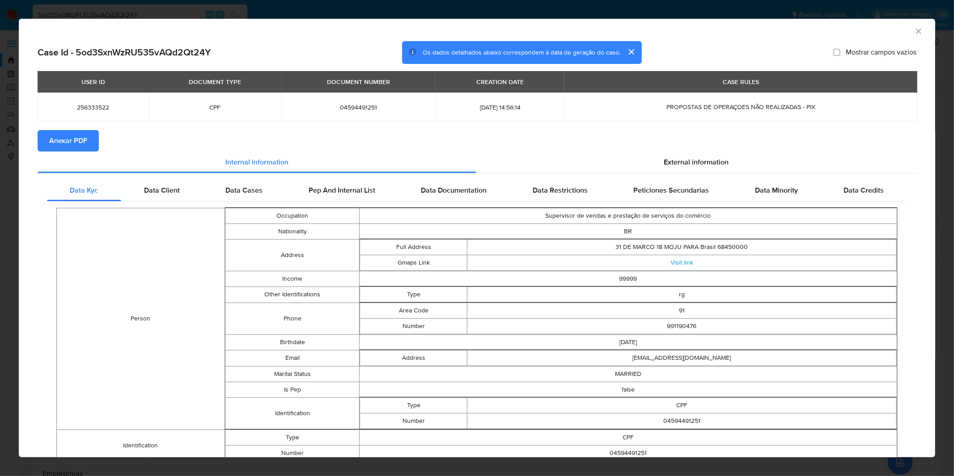
click at [76, 143] on span "Anexar PDF" at bounding box center [68, 141] width 38 height 20
click at [488, 6] on div "AML Data Collector Case Id - 5od3SxnWzRU535vAQd2Qt24Y Os dados detalhados abaix…" at bounding box center [477, 238] width 954 height 476
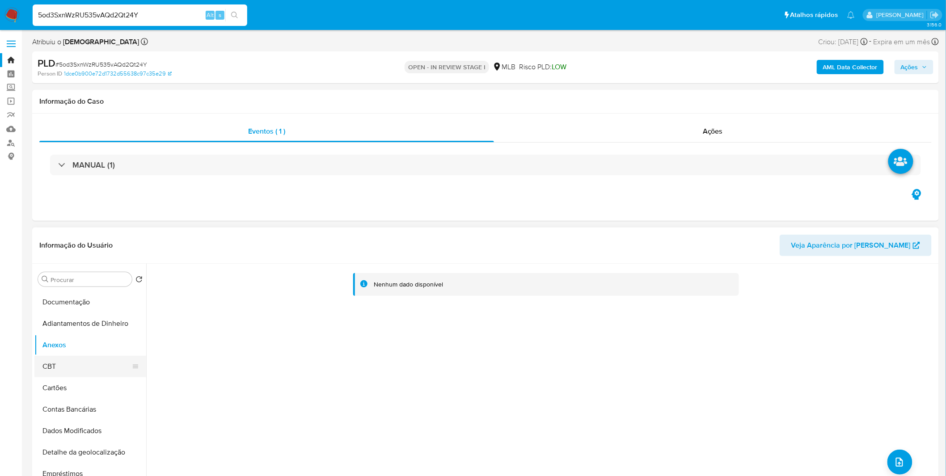
click at [58, 360] on button "CBT" at bounding box center [86, 366] width 105 height 21
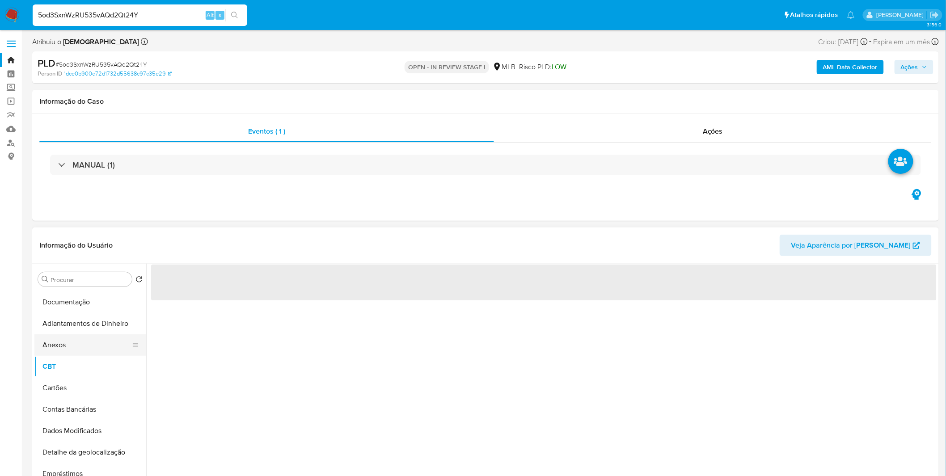
click at [65, 350] on button "Anexos" at bounding box center [86, 345] width 105 height 21
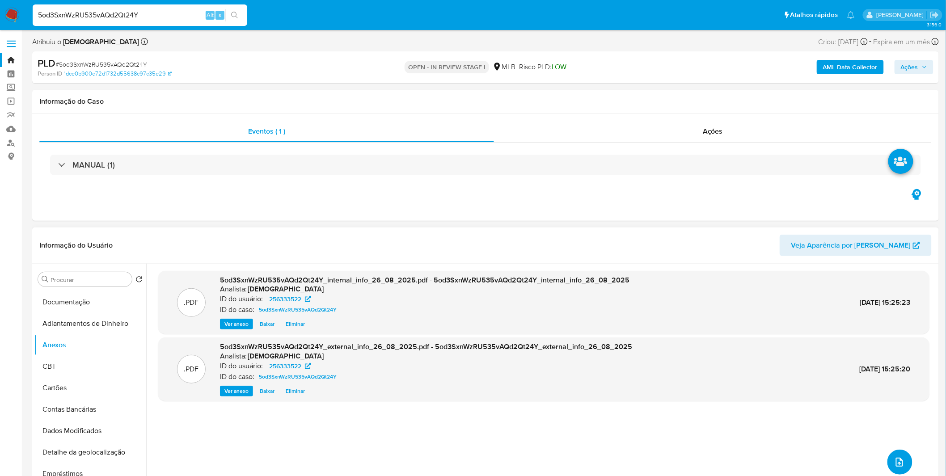
click at [905, 455] on button "upload-file" at bounding box center [900, 462] width 25 height 25
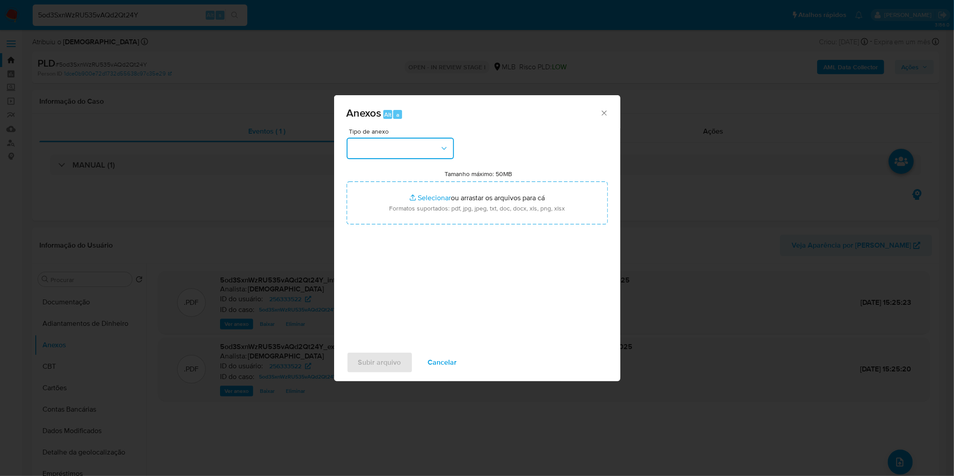
click at [430, 151] on button "button" at bounding box center [400, 148] width 107 height 21
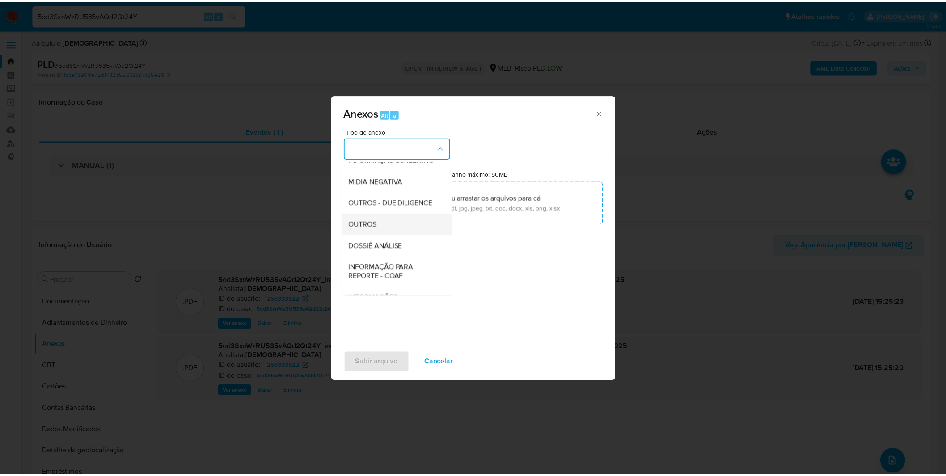
scroll to position [99, 0]
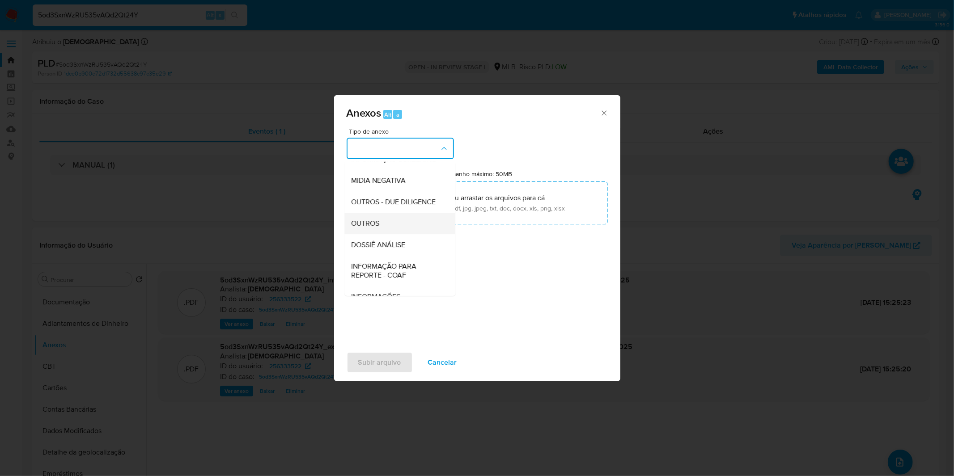
click at [391, 234] on div "OUTROS" at bounding box center [397, 223] width 91 height 21
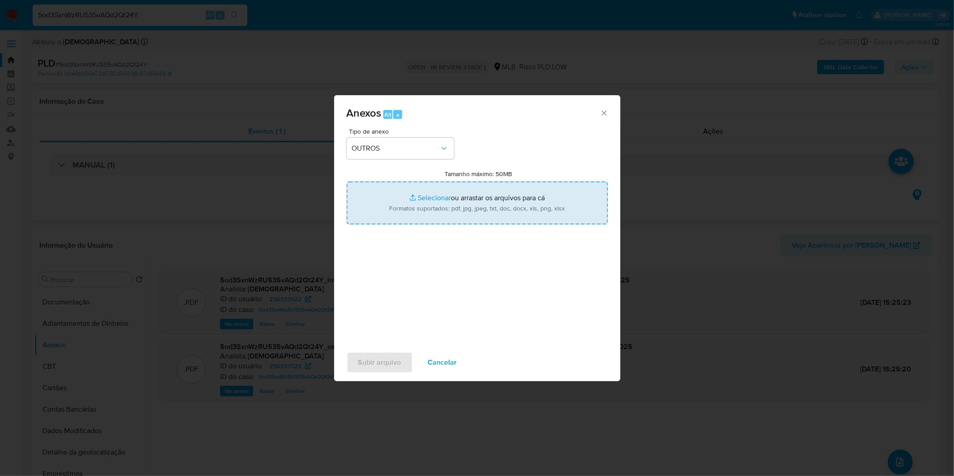
click at [403, 211] on input "Tamanho máximo: 50MB Selecionar arquivos" at bounding box center [477, 203] width 261 height 43
type input "C:\fakepath\Mulan 256333522_2025_08_20_10_22_40.xlsx"
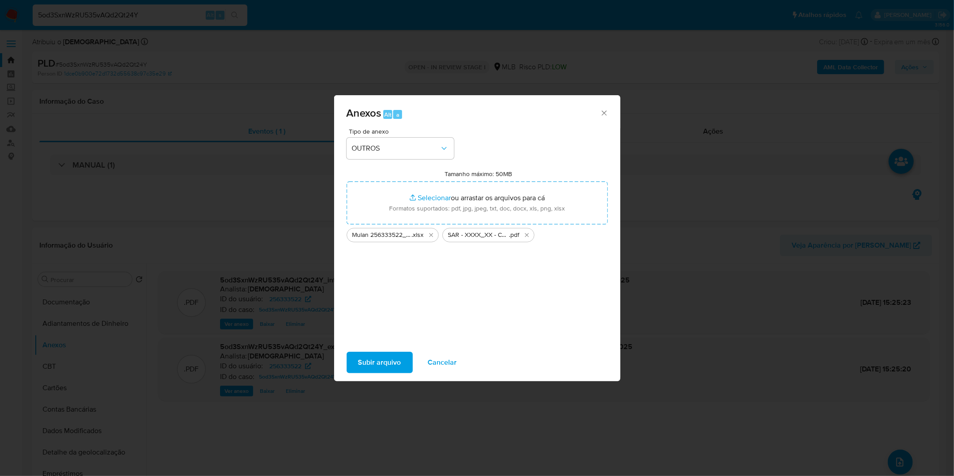
click at [377, 359] on span "Subir arquivo" at bounding box center [379, 363] width 43 height 20
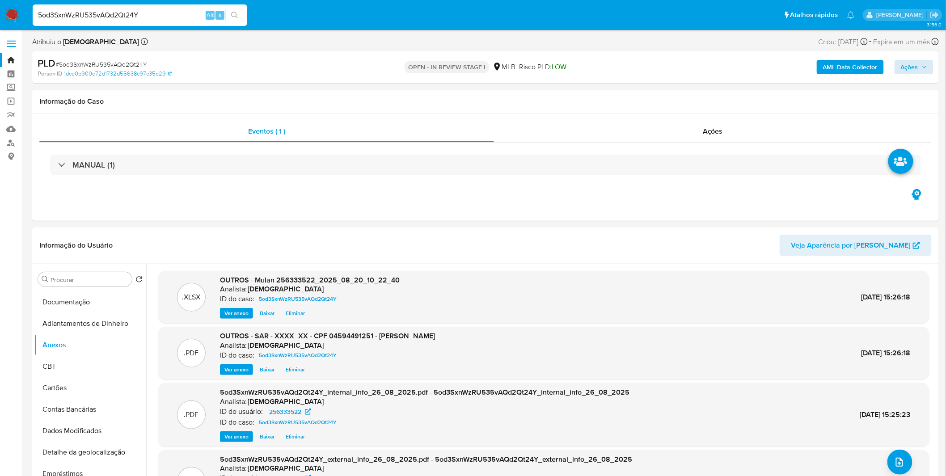
click at [913, 59] on div "AML Data Collector Ações" at bounding box center [785, 67] width 297 height 21
click at [909, 70] on span "Ações" at bounding box center [909, 67] width 17 height 14
click at [633, 89] on div "Resolução do caso Alt r" at bounding box center [665, 95] width 82 height 23
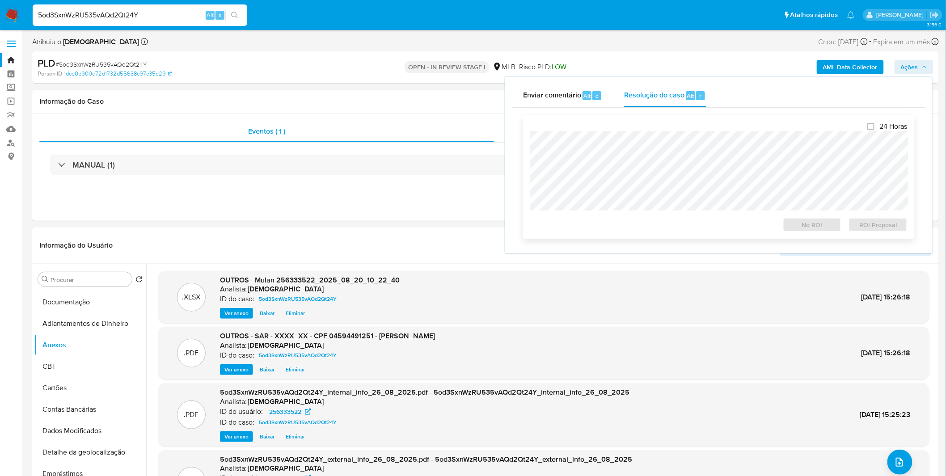
click at [638, 127] on div "24 Horas No ROI ROI Proposal" at bounding box center [718, 177] width 377 height 110
click at [899, 231] on span "ROI Proposal" at bounding box center [878, 225] width 47 height 13
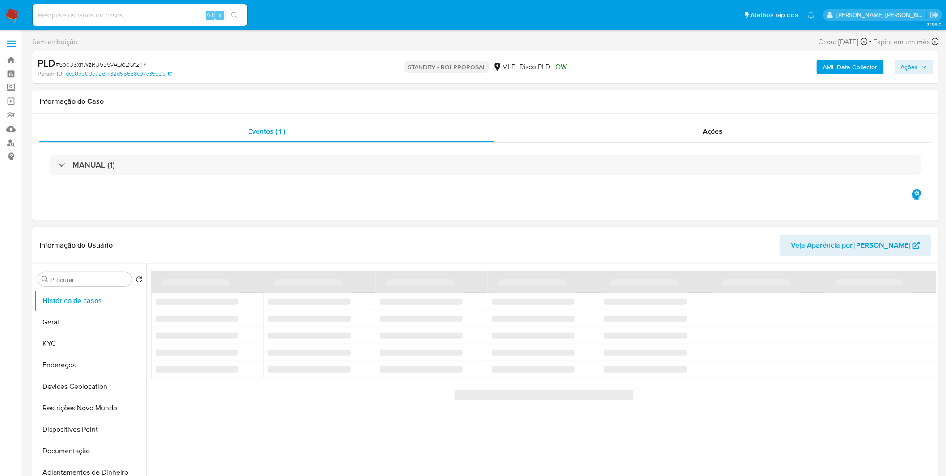
select select "10"
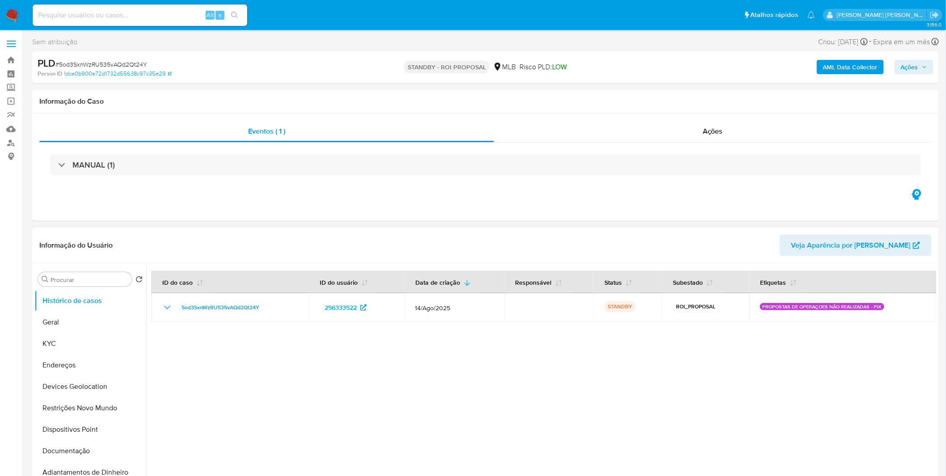
click at [473, 379] on div at bounding box center [541, 378] width 791 height 229
click at [14, 21] on img at bounding box center [11, 15] width 15 height 15
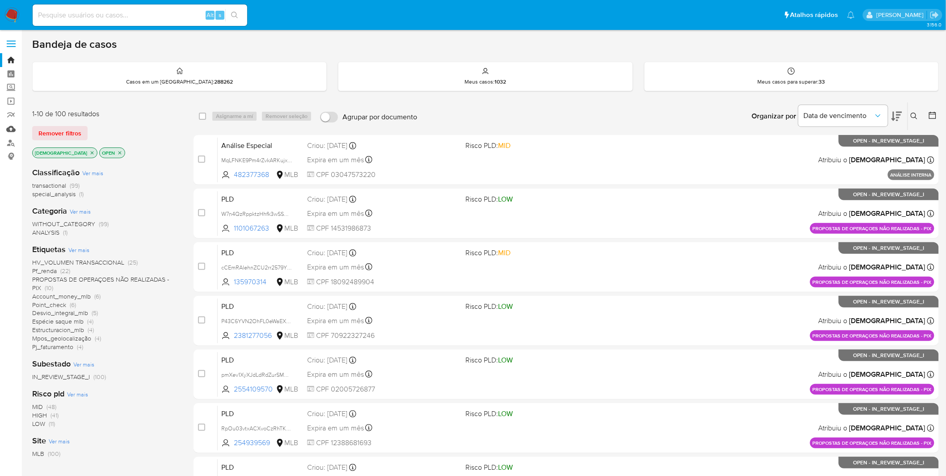
click at [10, 126] on link "Mulan" at bounding box center [53, 129] width 106 height 14
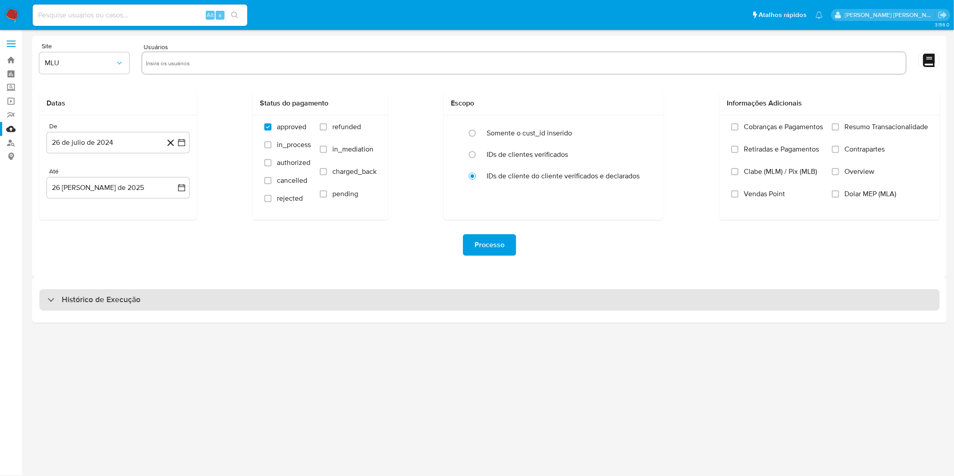
click at [358, 309] on div "Histórico de Execução" at bounding box center [489, 299] width 900 height 21
select select "10"
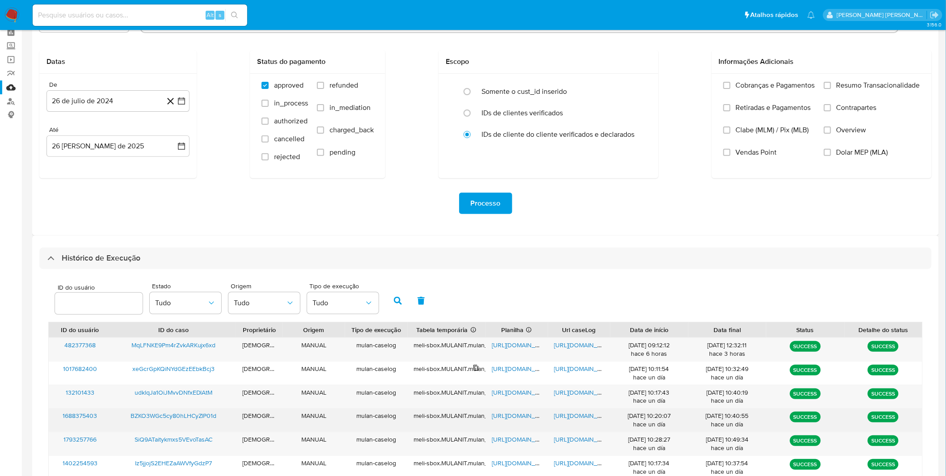
scroll to position [99, 0]
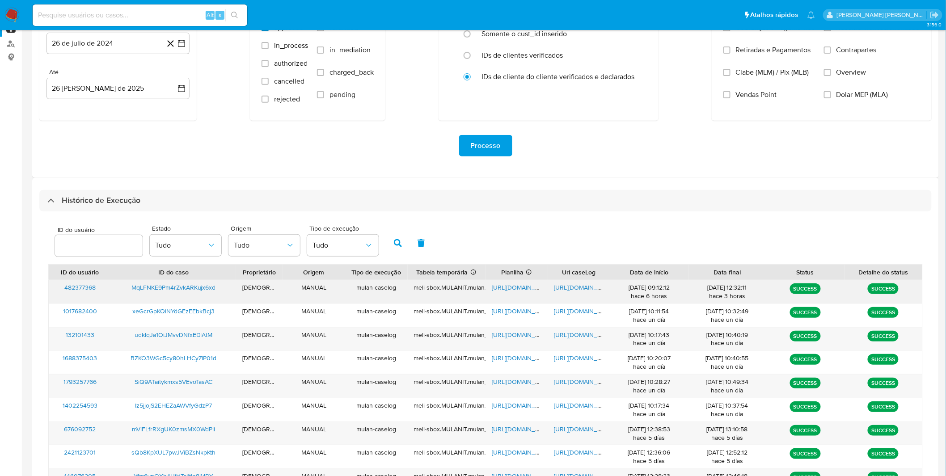
click at [583, 289] on span "https://docs.google.com/document/d/1xnTptj_qUI65iTv0fh-0AGaMYAD4hWtzVkTSVIJM4Ec…" at bounding box center [586, 287] width 62 height 9
click at [510, 288] on span "https://docs.google.com/spreadsheets/d/1_Ll3G6qcWIPfXmb6-jM2Z9D0wtOI8kF1ddamvKt…" at bounding box center [523, 287] width 62 height 9
click at [142, 12] on input at bounding box center [140, 15] width 215 height 12
click at [22, 14] on nav "Pausado Ver notificaciones Alt s Atalhos rápidos Presiona las siguientes teclas…" at bounding box center [473, 15] width 946 height 30
click at [17, 14] on img at bounding box center [11, 15] width 15 height 15
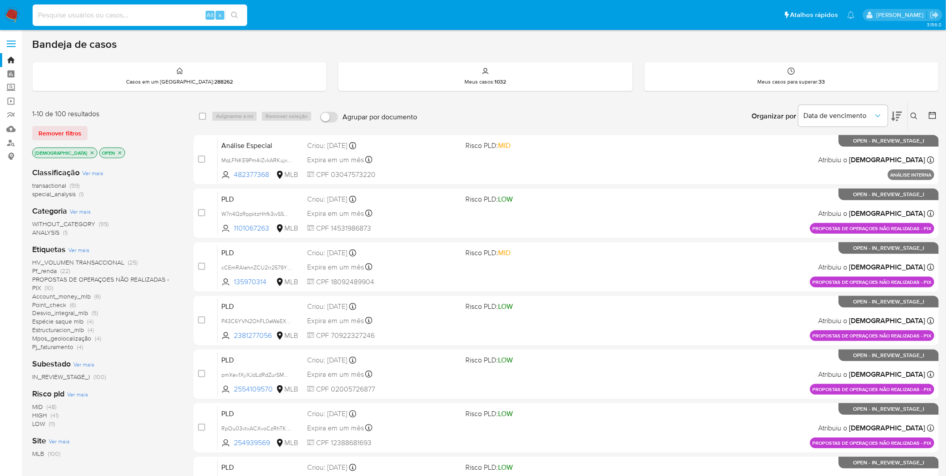
click at [171, 16] on input at bounding box center [140, 15] width 215 height 12
paste input "MqLFNKE9Pm4rZvkARKujx6xd"
type input "MqLFNKE9Pm4rZvkARKujx6xd"
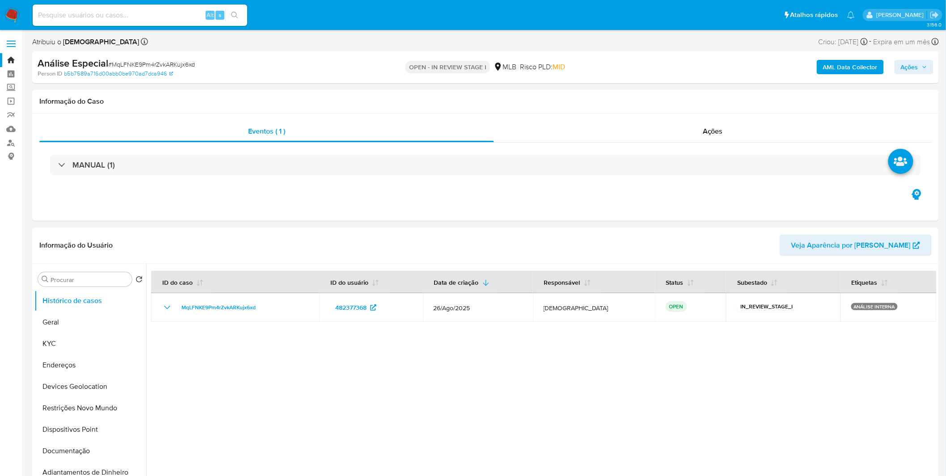
select select "10"
click at [93, 314] on button "Geral" at bounding box center [86, 322] width 105 height 21
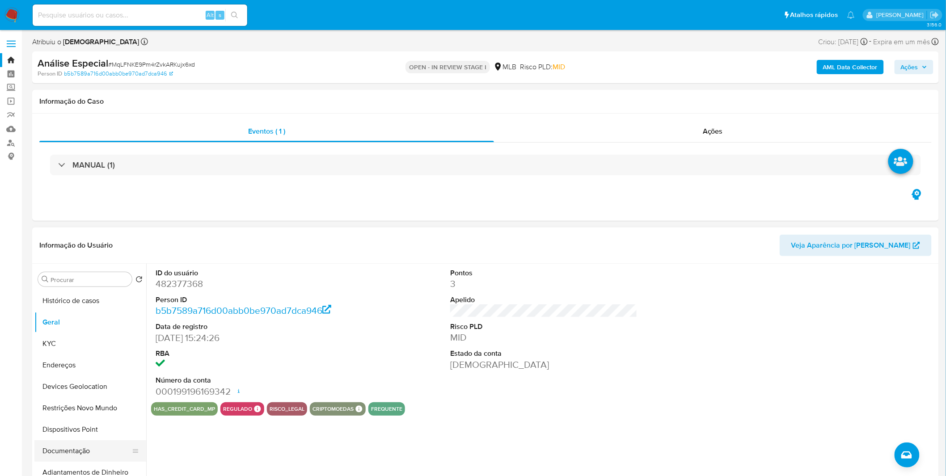
click at [55, 446] on button "Documentação" at bounding box center [86, 451] width 105 height 21
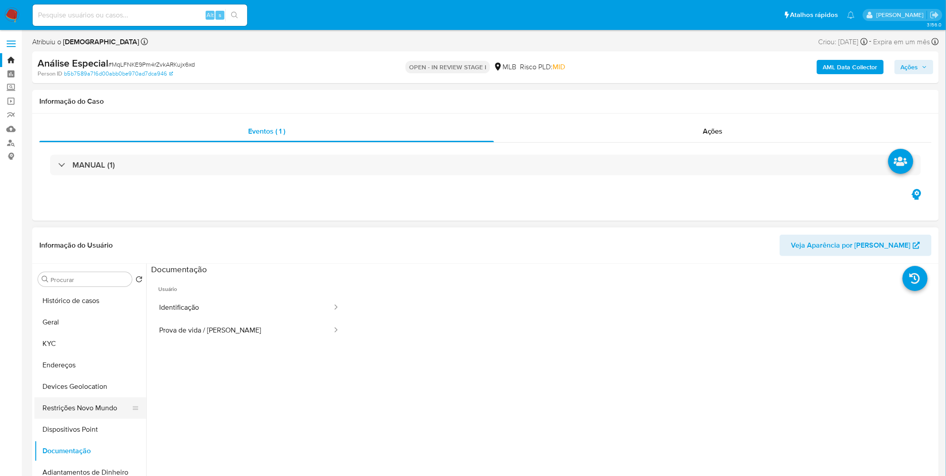
click at [84, 410] on button "Restrições Novo Mundo" at bounding box center [86, 408] width 105 height 21
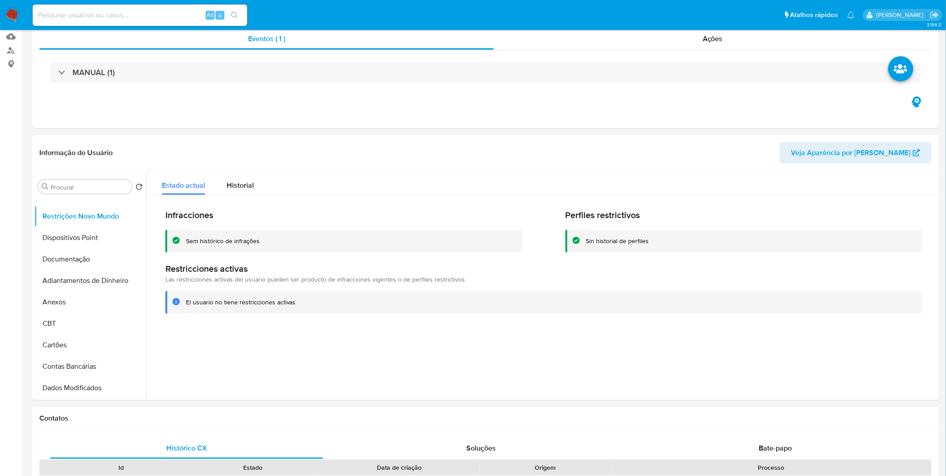
scroll to position [248, 0]
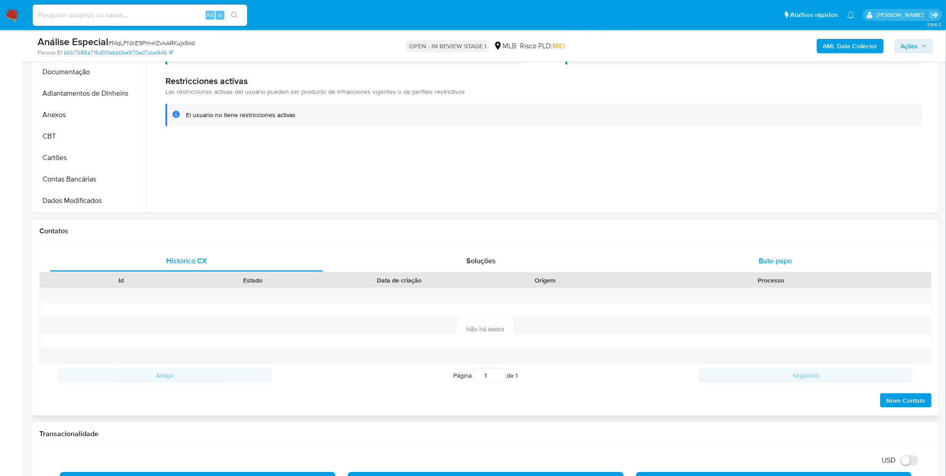
click at [754, 271] on div "Bate-papo" at bounding box center [775, 260] width 273 height 21
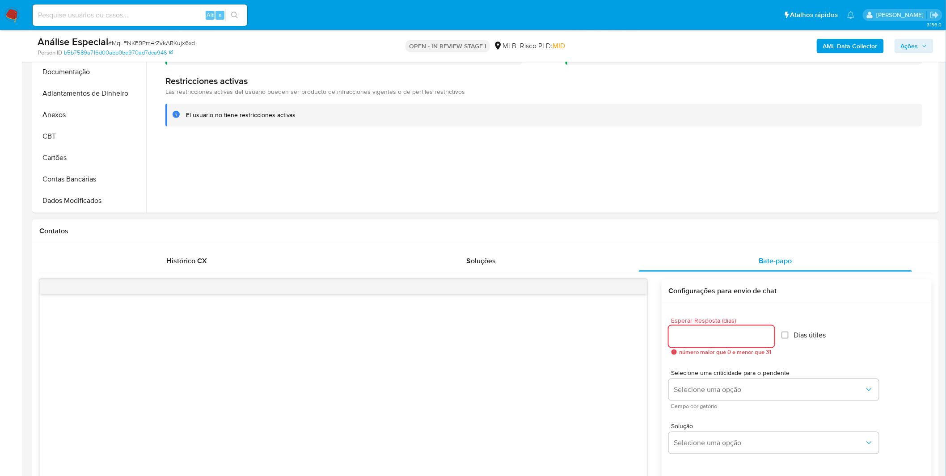
click at [760, 340] on input "Esperar Resposta (dias)" at bounding box center [722, 337] width 106 height 12
type input "3"
click at [788, 340] on label "Dias útiles" at bounding box center [801, 335] width 45 height 9
click at [779, 332] on input "Dias útiles" at bounding box center [782, 335] width 7 height 7
checkbox input "true"
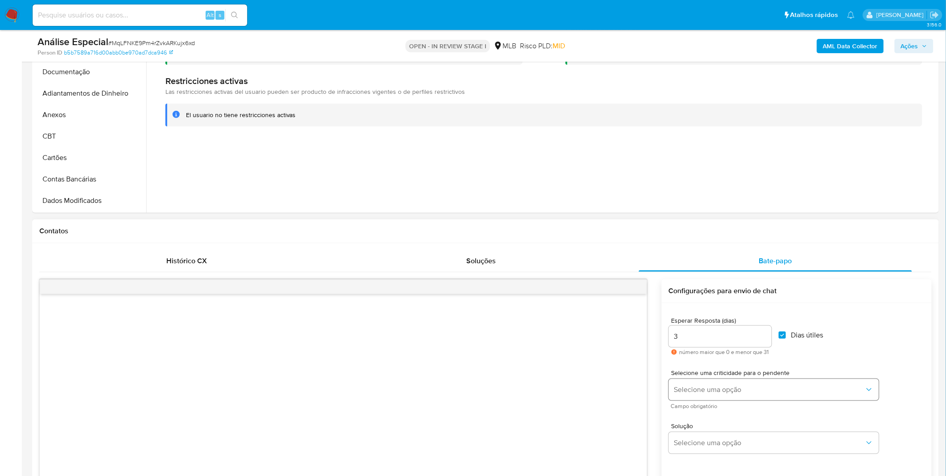
click at [746, 379] on div "Selecione uma criticidade para o pendente Selecione uma opção Campo obrigatório" at bounding box center [774, 389] width 210 height 39
click at [745, 386] on span "Selecione uma opção" at bounding box center [769, 390] width 191 height 9
click at [729, 394] on div "LOW" at bounding box center [769, 390] width 191 height 18
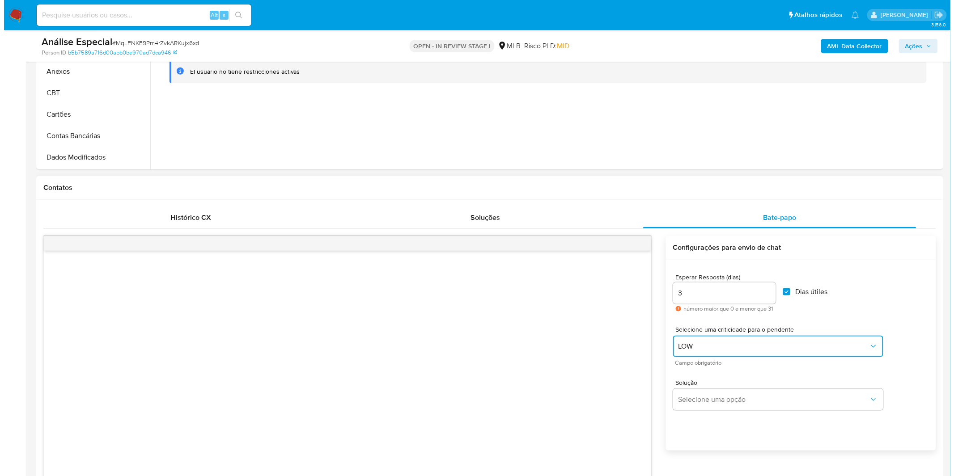
scroll to position [397, 0]
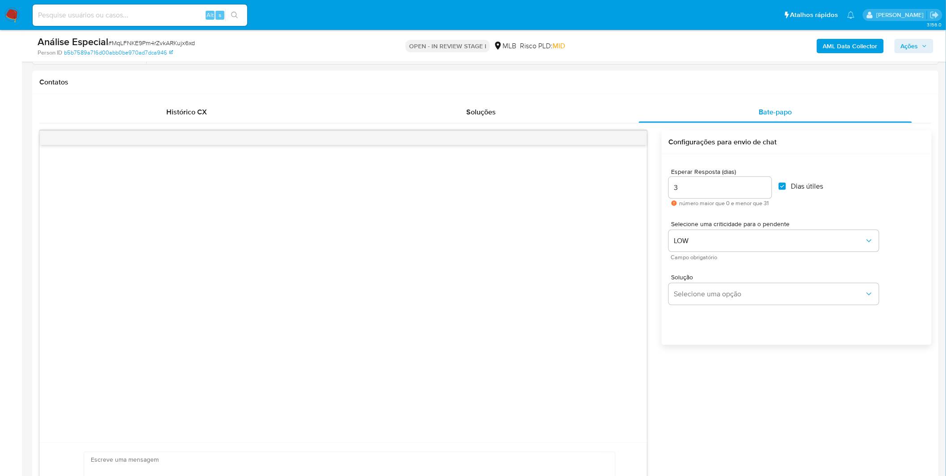
click at [690, 305] on div "Solução Selecione uma opção" at bounding box center [797, 291] width 256 height 49
click at [691, 302] on button "Selecione uma opção" at bounding box center [774, 294] width 210 height 21
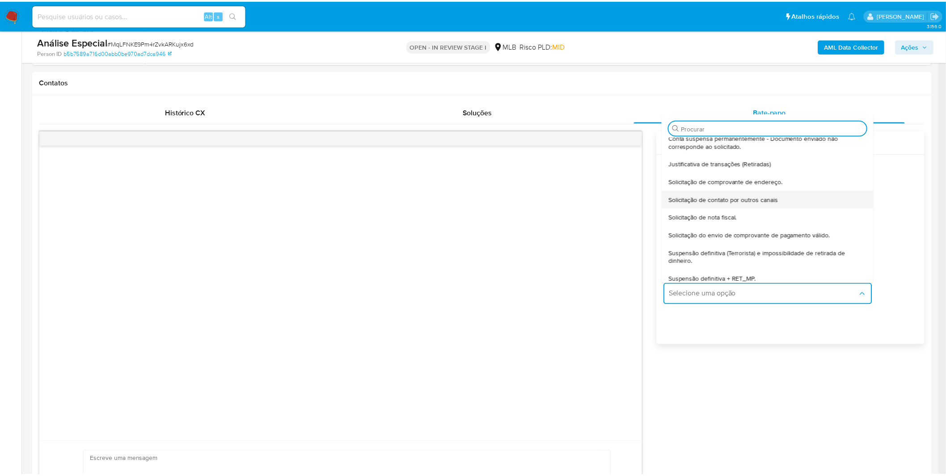
scroll to position [74, 0]
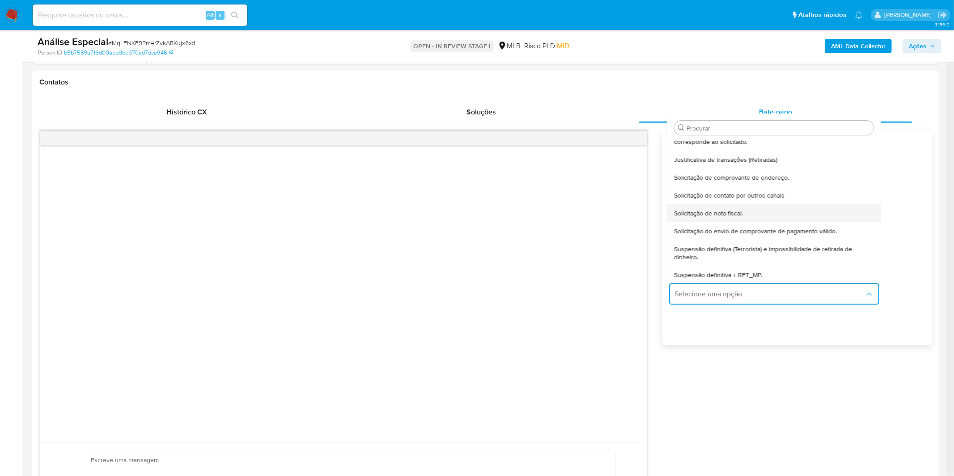
click at [712, 216] on span "Solicitação de nota fiscal." at bounding box center [708, 213] width 69 height 8
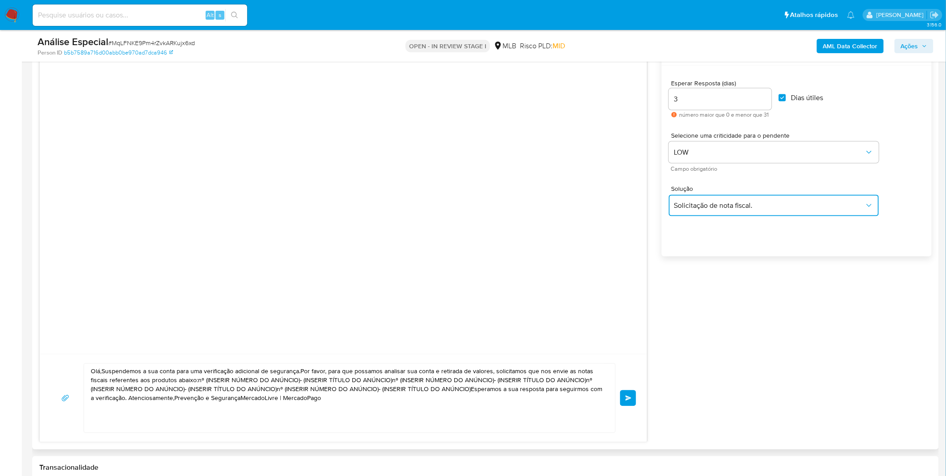
scroll to position [596, 0]
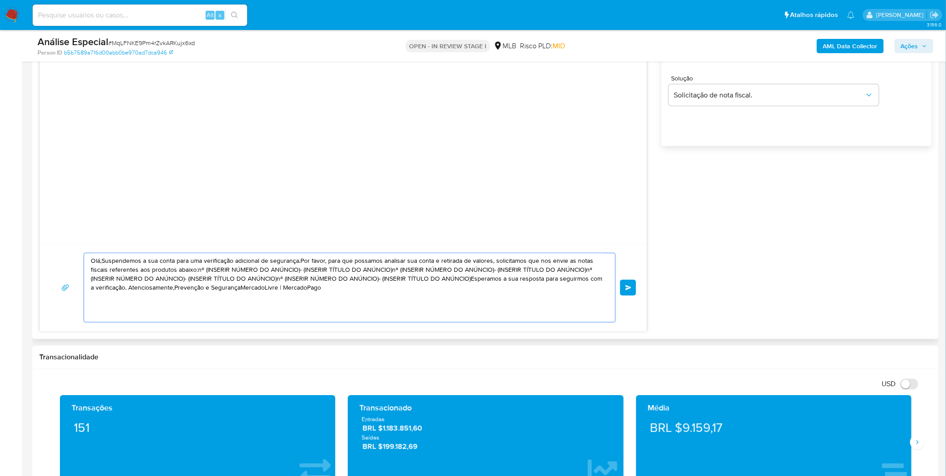
click at [422, 298] on textarea "Olá,Suspendemos a sua conta para uma verificação adicional de segurança.Por fav…" at bounding box center [347, 288] width 513 height 69
paste textarea "! Estamos realizando uma verificação adicional de segurança em contas de usuári…"
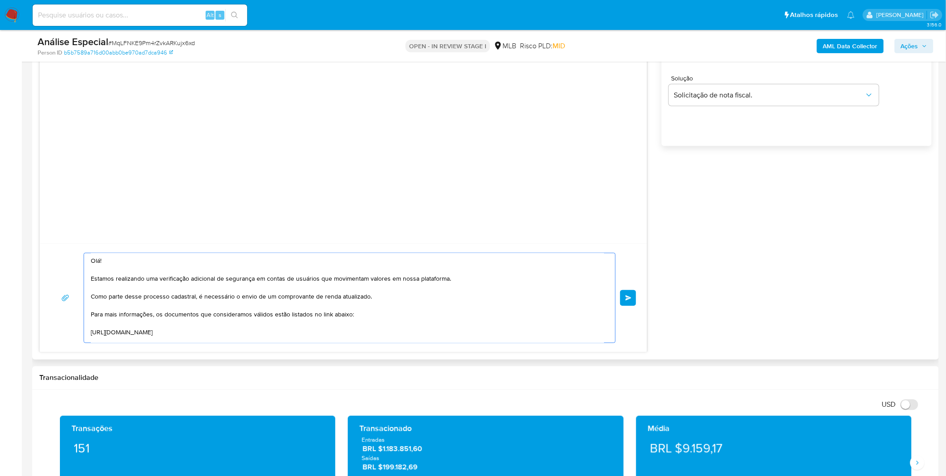
scroll to position [119, 0]
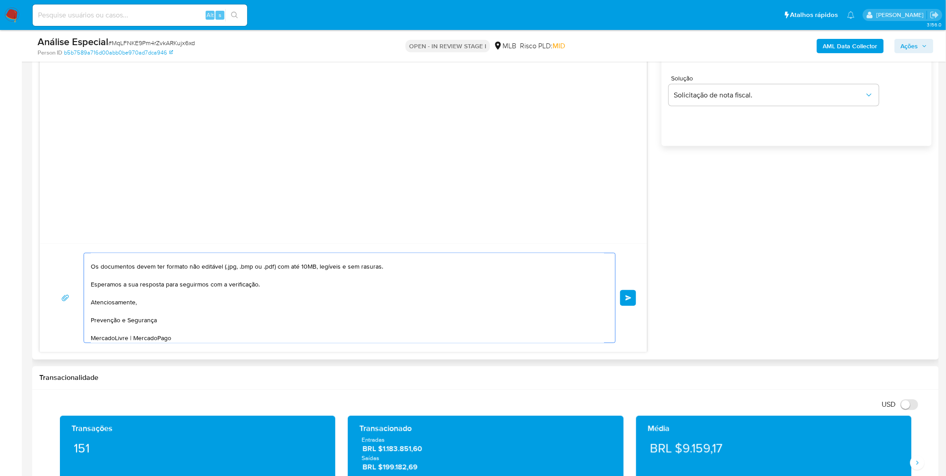
click at [379, 310] on textarea "Olá! Estamos realizando uma verificação adicional de segurança em contas de usu…" at bounding box center [347, 298] width 513 height 89
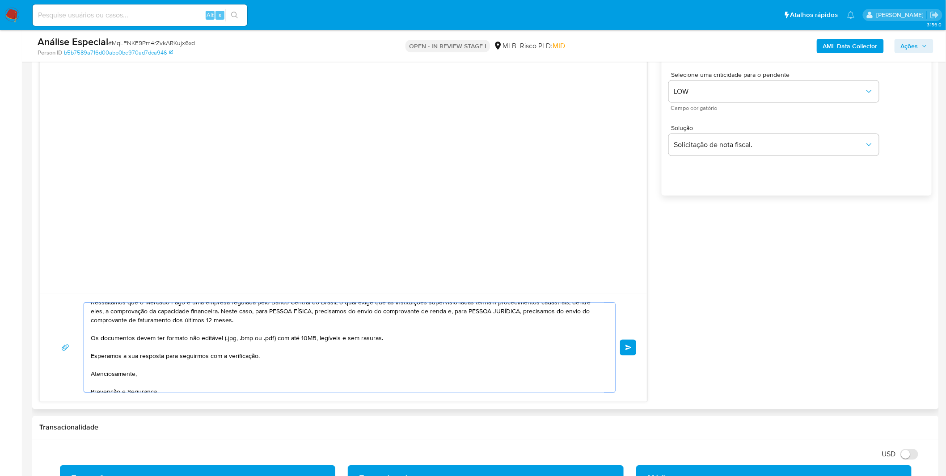
scroll to position [122, 0]
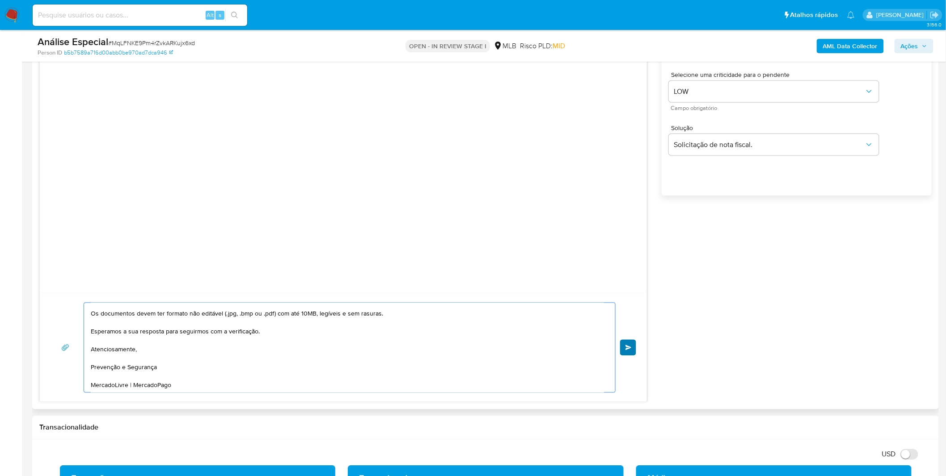
type textarea "Olá! Estamos realizando uma verificação adicional de segurança em contas de usu…"
click at [627, 355] on button "common.send" at bounding box center [628, 348] width 16 height 16
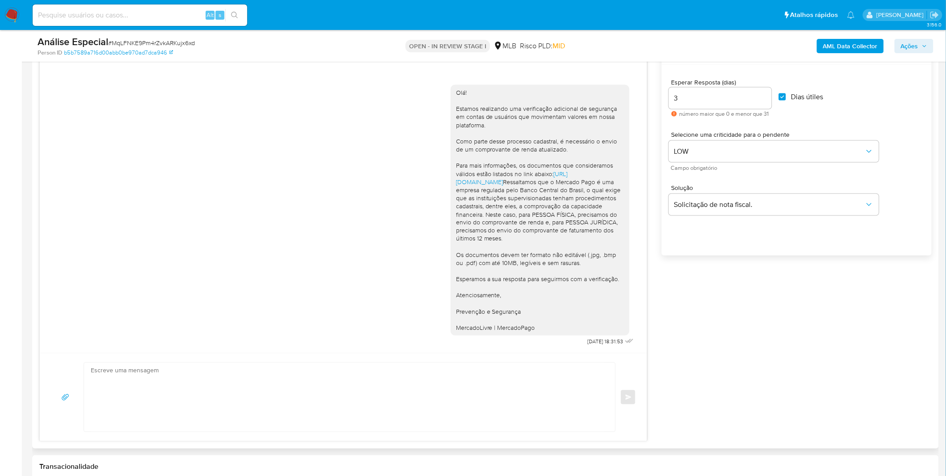
scroll to position [397, 0]
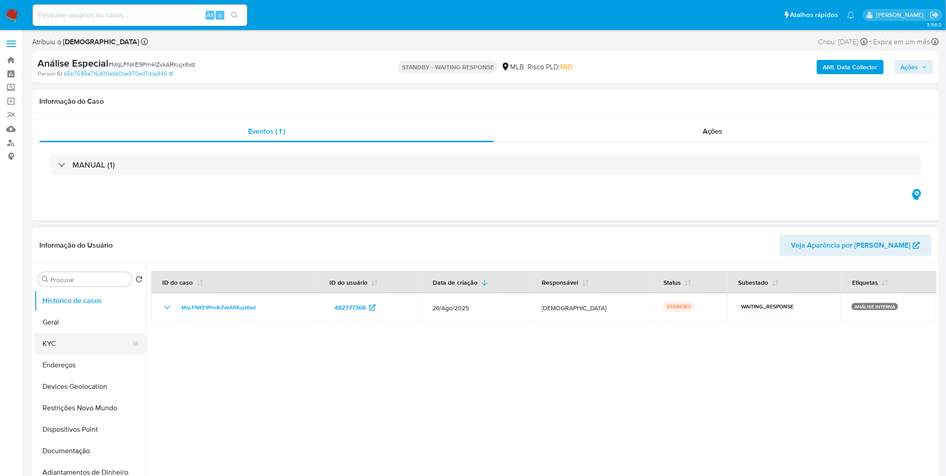
select select "10"
click at [87, 13] on input at bounding box center [140, 15] width 215 height 12
paste input "https://docs.google.com/document/d/1tMWSlBrj6UYoCkfn0z4O88KUs2dbXqOGYSiCK5bjLXI…"
click at [140, 15] on input "https://docs.google.com/document/d/1tMWSlBrj6UYoCkfn0z4O88KUs2dbXqOGYSiCK5bjLXI…" at bounding box center [140, 15] width 215 height 12
paste input "s0U4aPtQ3yHvJA0oDEYrJ5Mz"
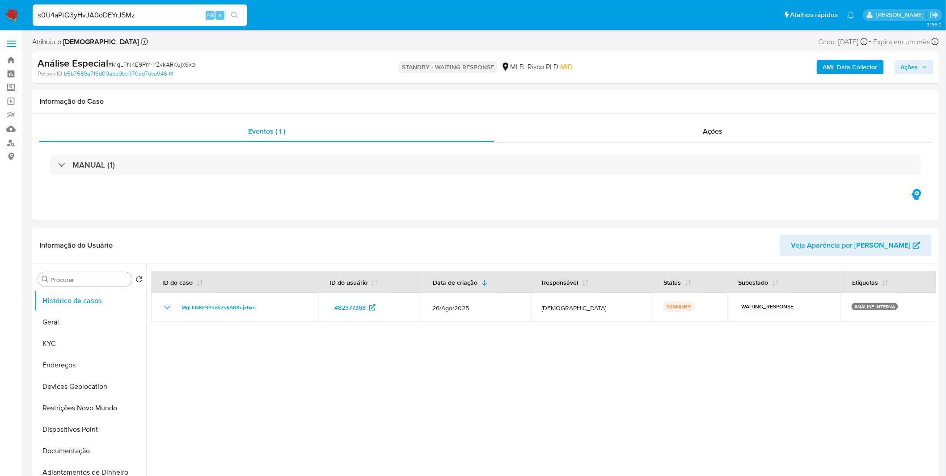
type input "s0U4aPtQ3yHvJA0oDEYrJ5Mz"
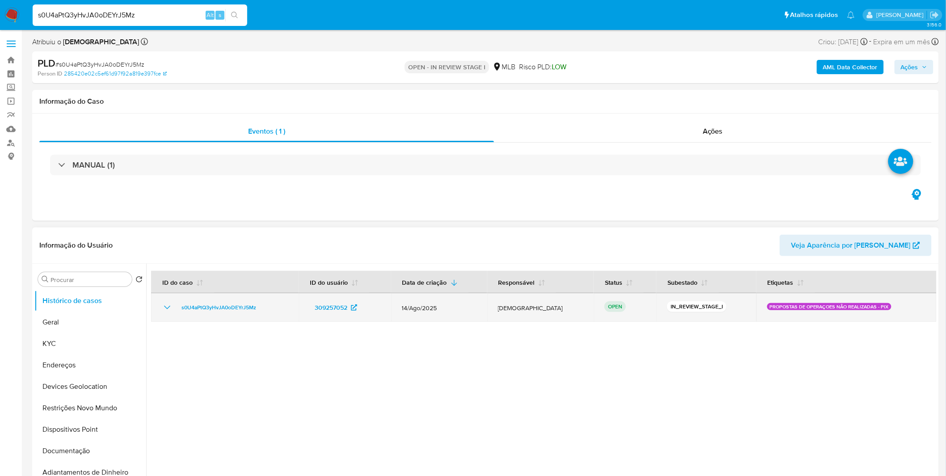
select select "10"
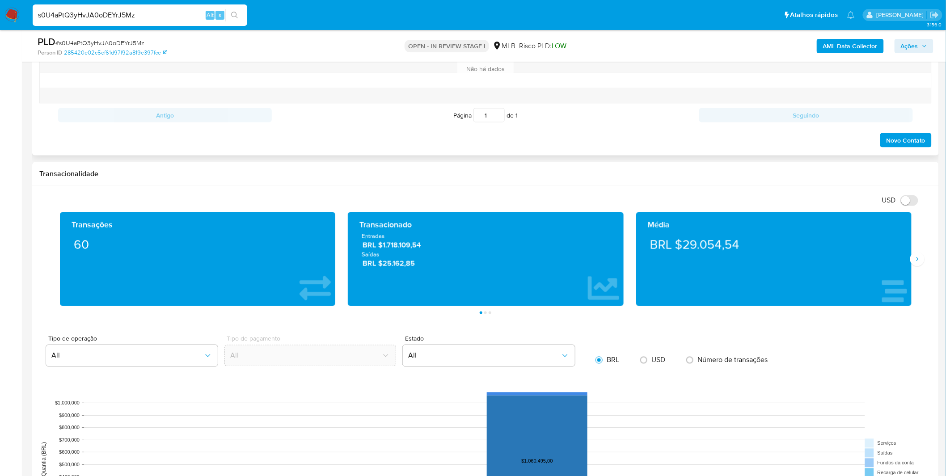
scroll to position [397, 0]
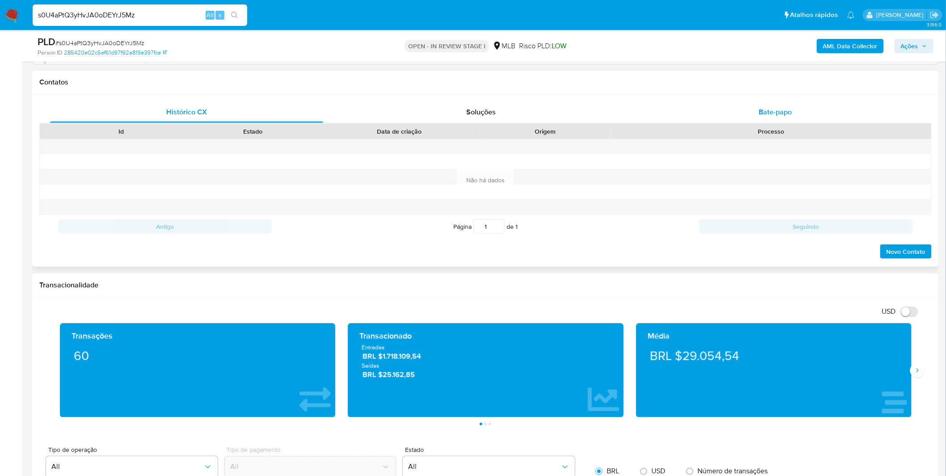
click at [771, 110] on span "Bate-papo" at bounding box center [775, 112] width 33 height 10
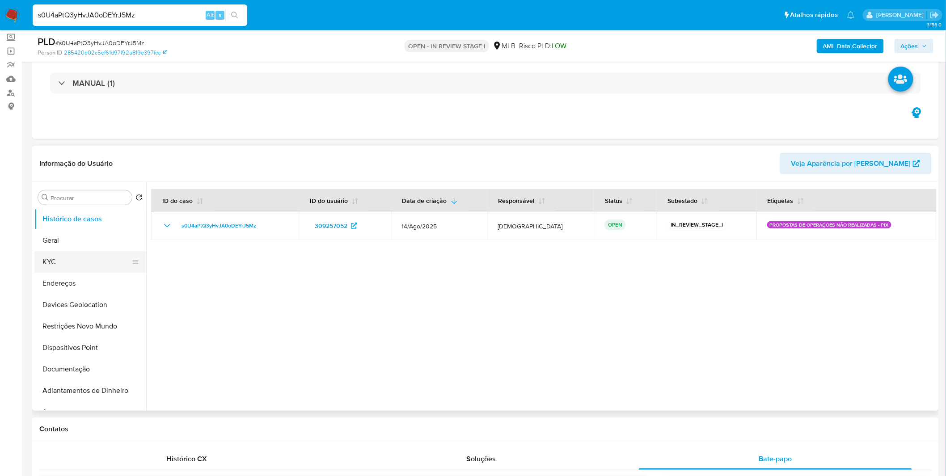
scroll to position [38, 0]
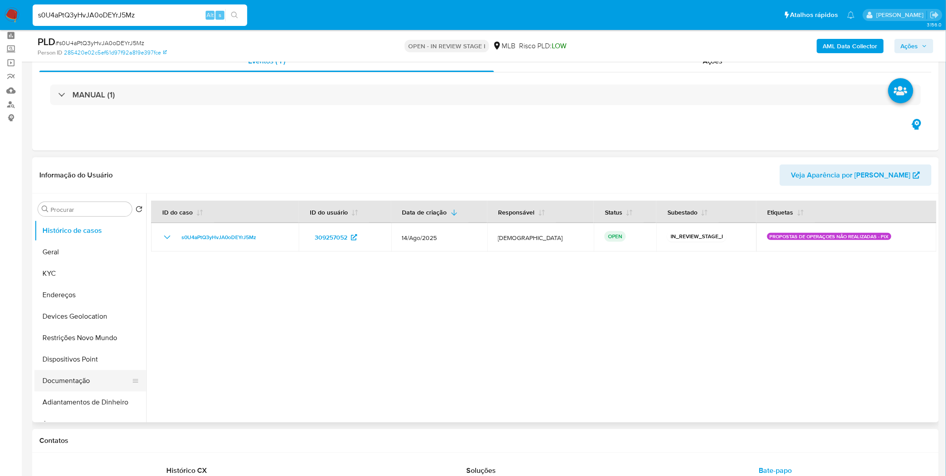
click at [59, 376] on button "Documentação" at bounding box center [86, 380] width 105 height 21
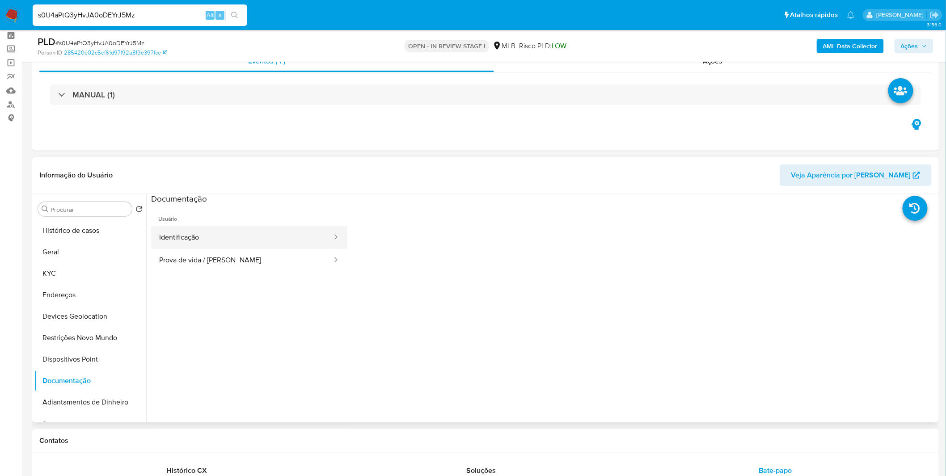
click at [221, 228] on button "Identificação" at bounding box center [242, 237] width 182 height 23
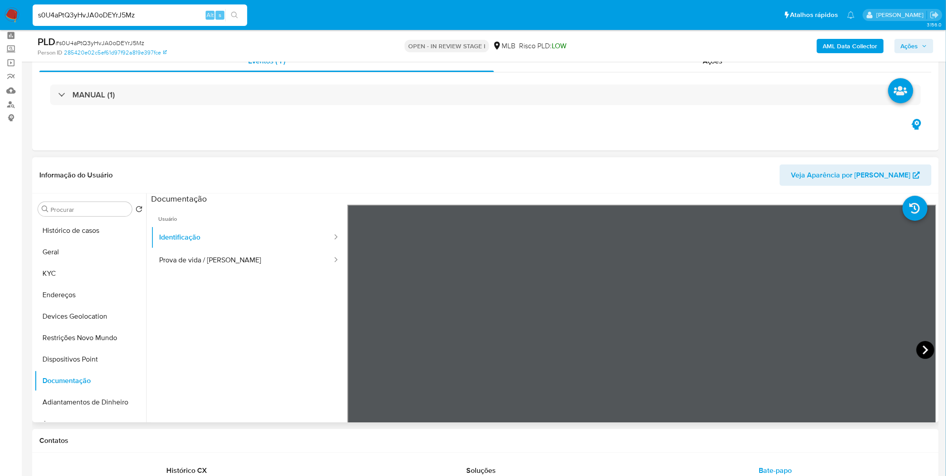
click at [917, 347] on icon at bounding box center [926, 350] width 18 height 18
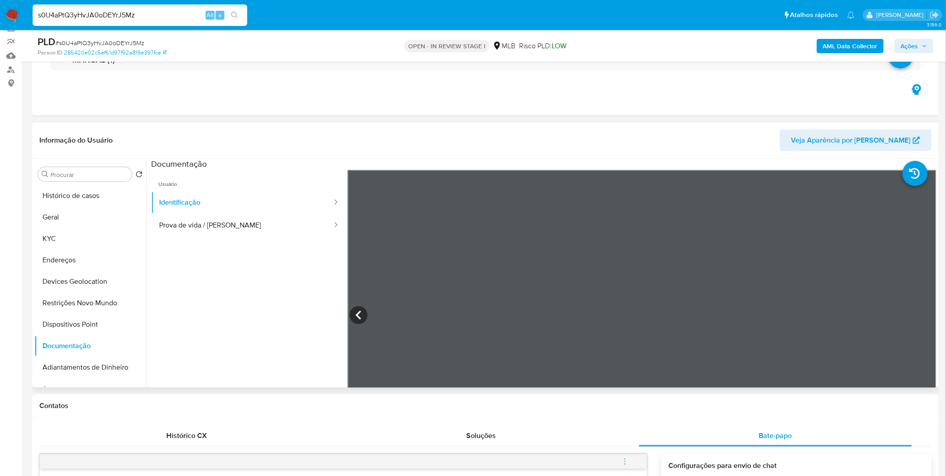
scroll to position [88, 0]
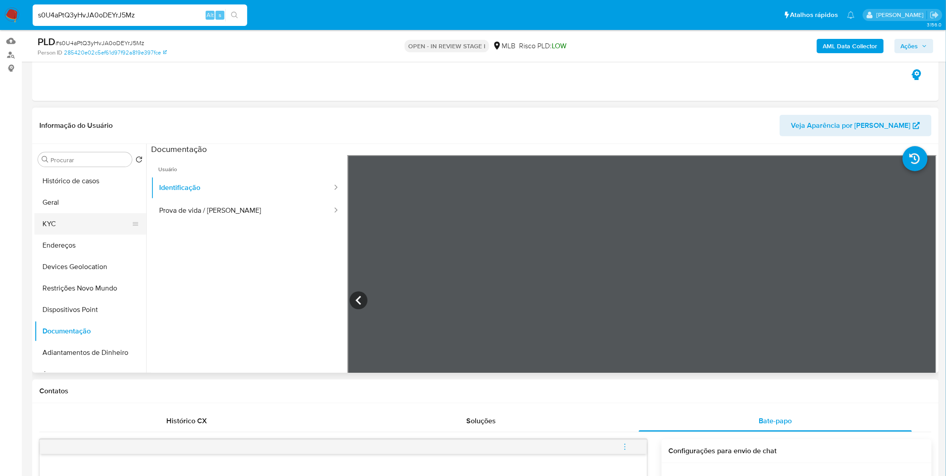
click at [75, 219] on button "KYC" at bounding box center [86, 223] width 105 height 21
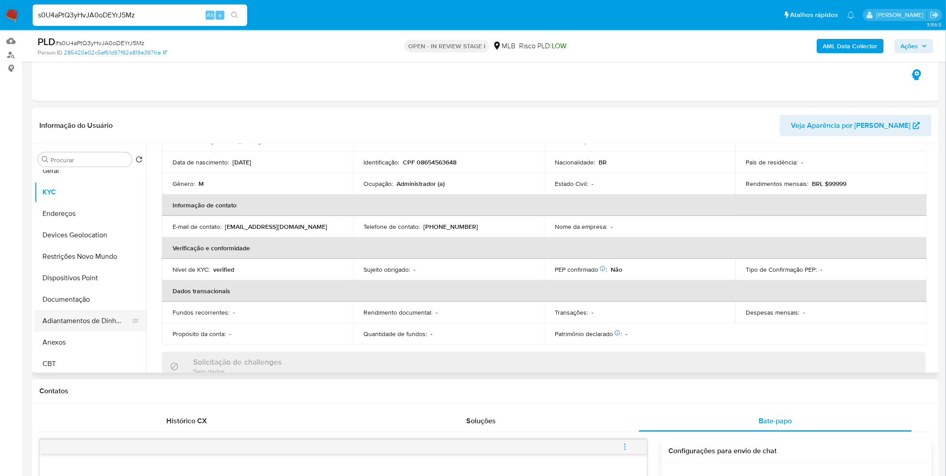
scroll to position [50, 0]
click at [64, 321] on button "Anexos" at bounding box center [86, 324] width 105 height 21
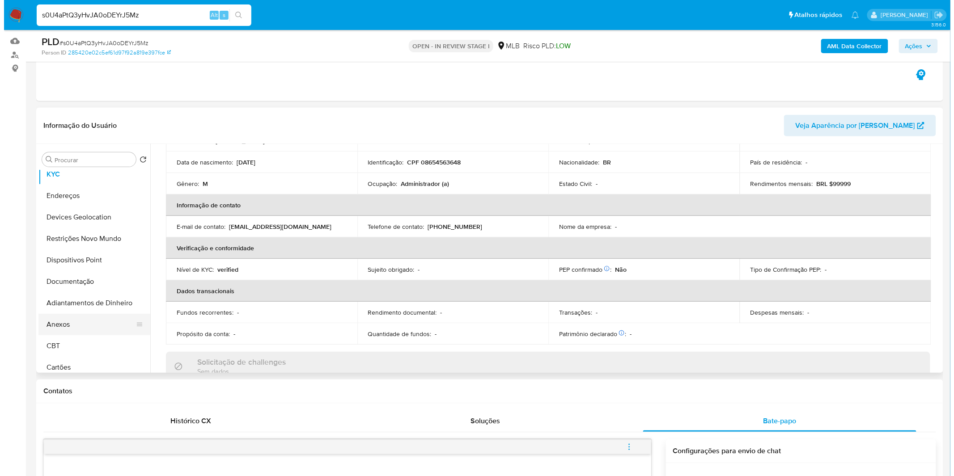
scroll to position [0, 0]
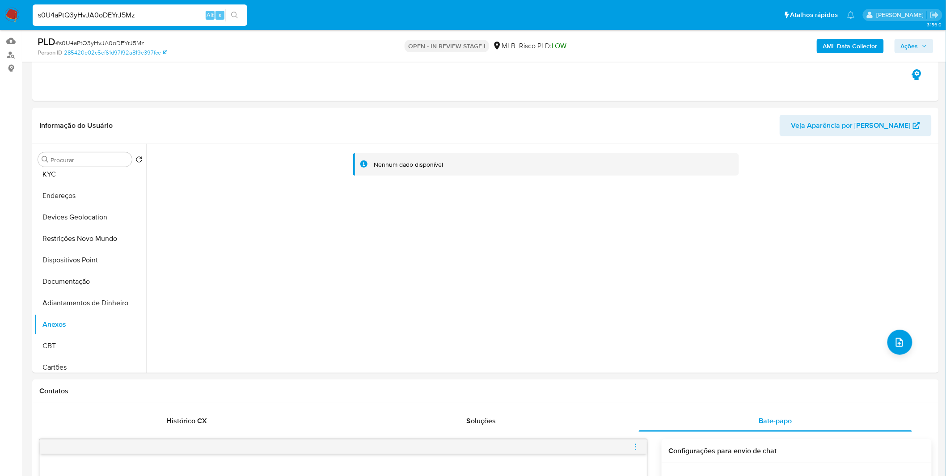
click at [856, 42] on b "AML Data Collector" at bounding box center [850, 46] width 55 height 14
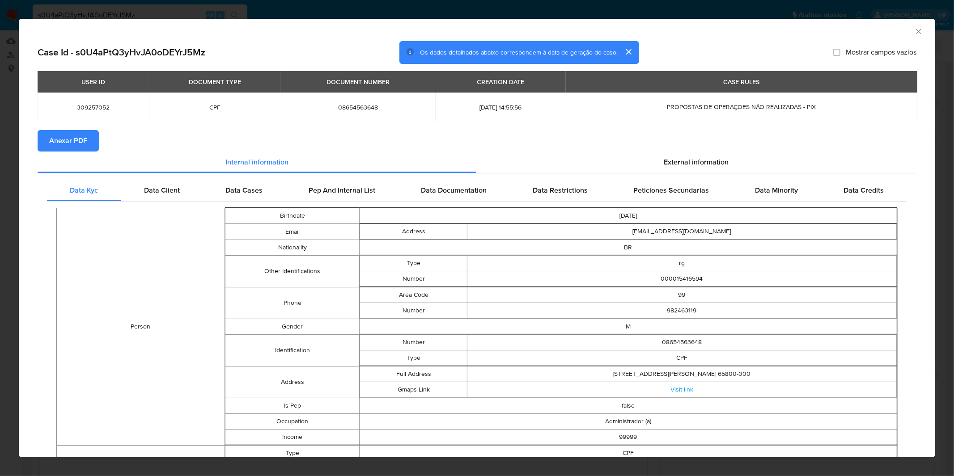
click at [89, 140] on button "Anexar PDF" at bounding box center [68, 140] width 61 height 21
click at [694, 12] on div "AML Data Collector Case Id - s0U4aPtQ3yHvJA0oDEYrJ5Mz Os dados detalhados abaix…" at bounding box center [477, 238] width 954 height 476
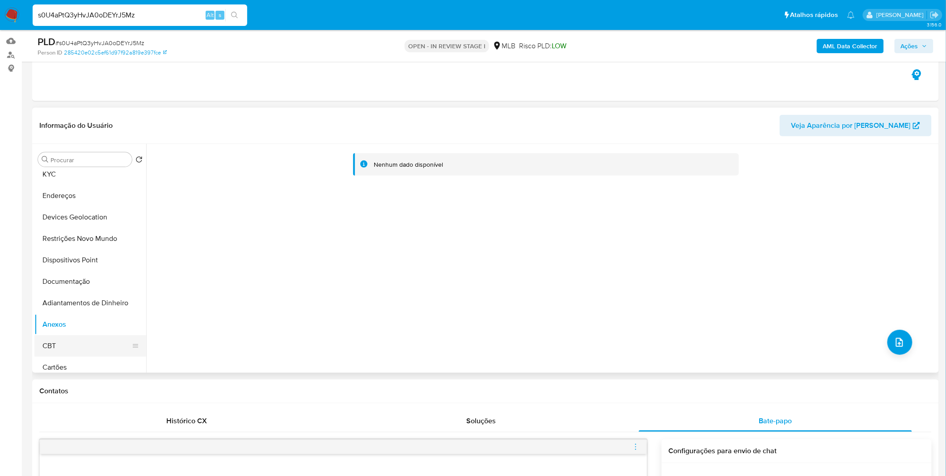
click at [73, 343] on button "CBT" at bounding box center [86, 345] width 105 height 21
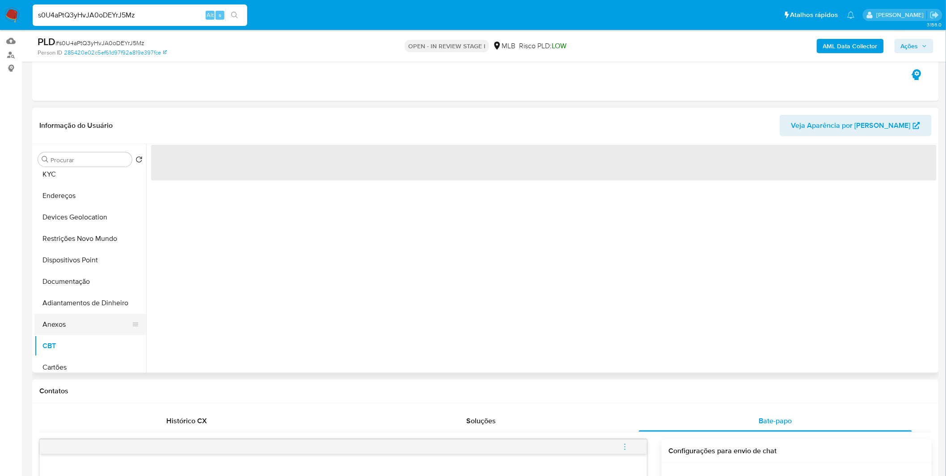
click at [81, 324] on button "Anexos" at bounding box center [86, 324] width 105 height 21
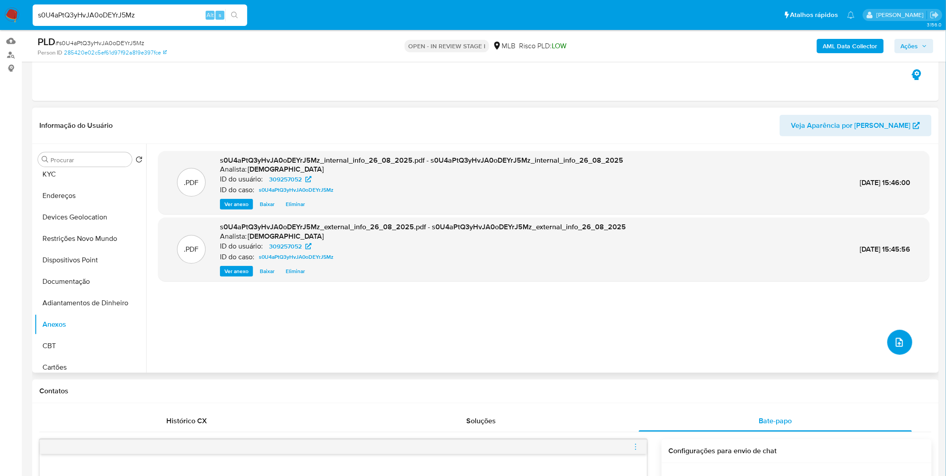
click at [895, 347] on icon "upload-file" at bounding box center [899, 342] width 11 height 11
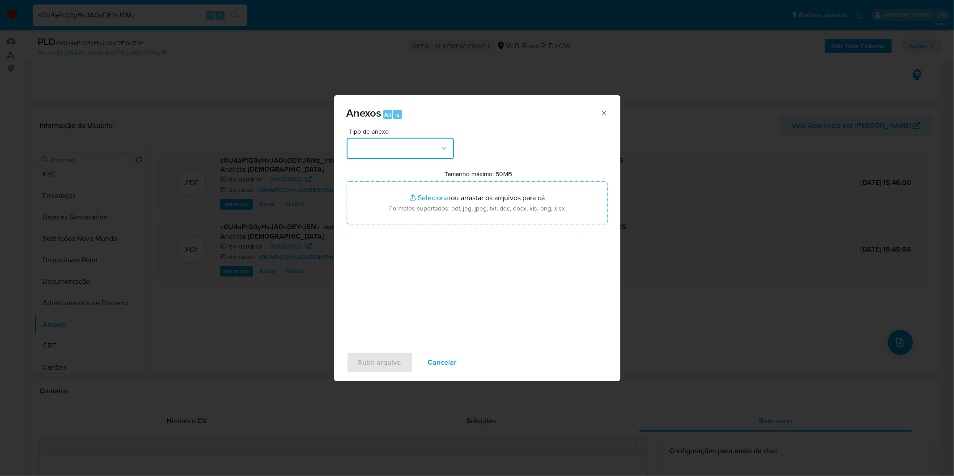
click at [372, 156] on button "button" at bounding box center [400, 148] width 107 height 21
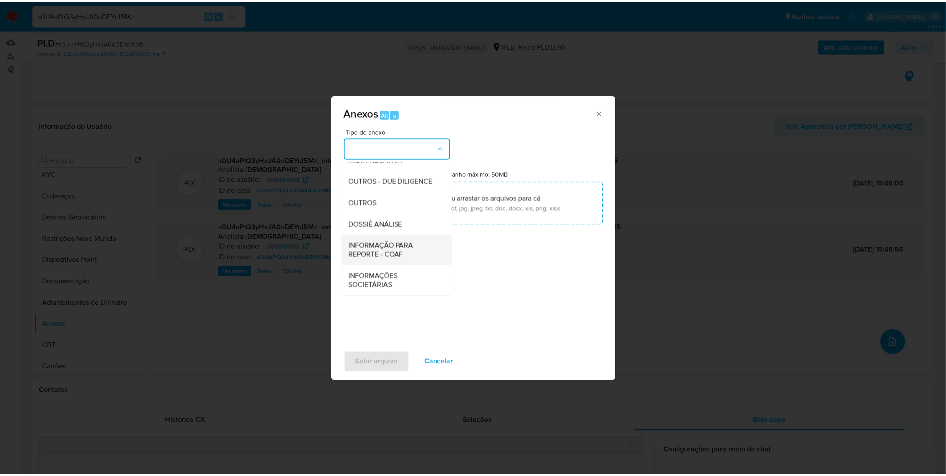
scroll to position [137, 0]
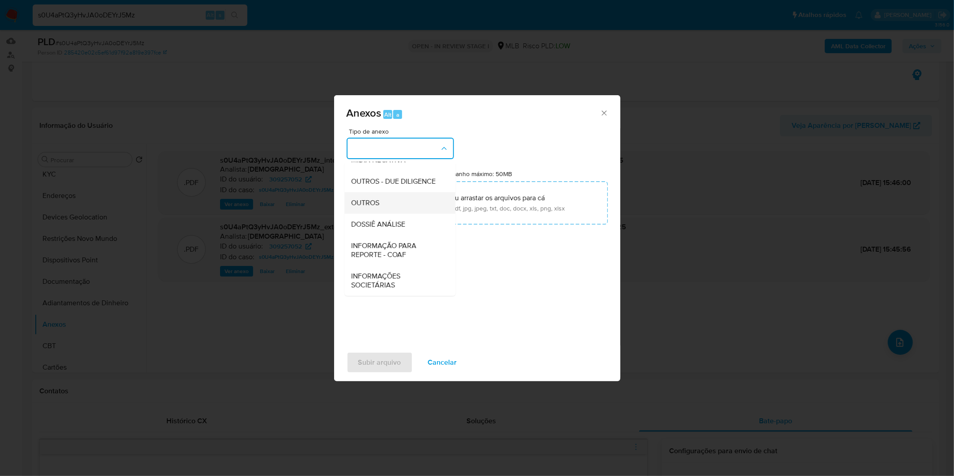
click at [381, 204] on div "OUTROS" at bounding box center [397, 202] width 91 height 21
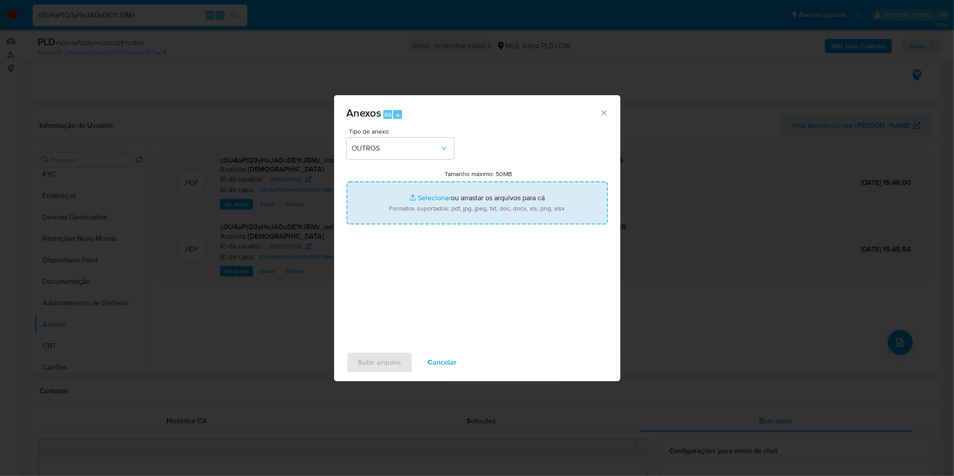
click at [406, 203] on input "Tamanho máximo: 50MB Selecionar arquivos" at bounding box center [477, 203] width 261 height 43
type input "C:\fakepath\Mulan 309257052_2025_08_20_10_10_40.xlsx"
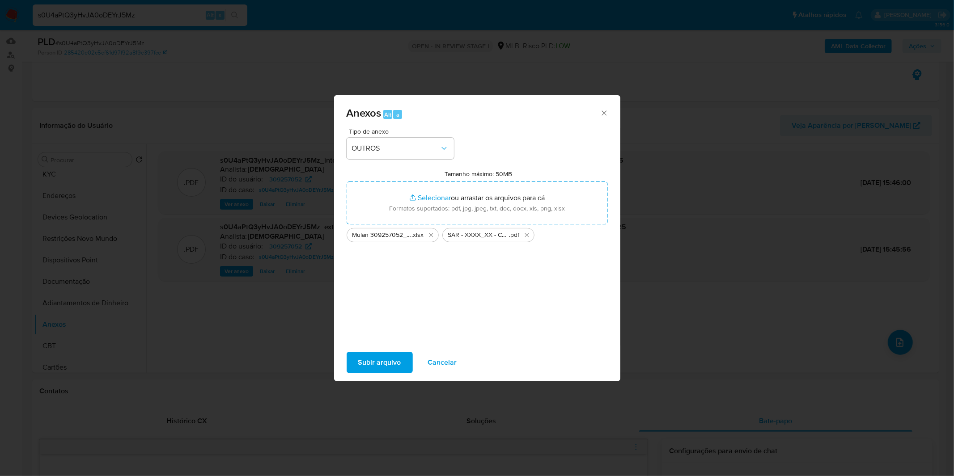
click at [374, 358] on span "Subir arquivo" at bounding box center [379, 363] width 43 height 20
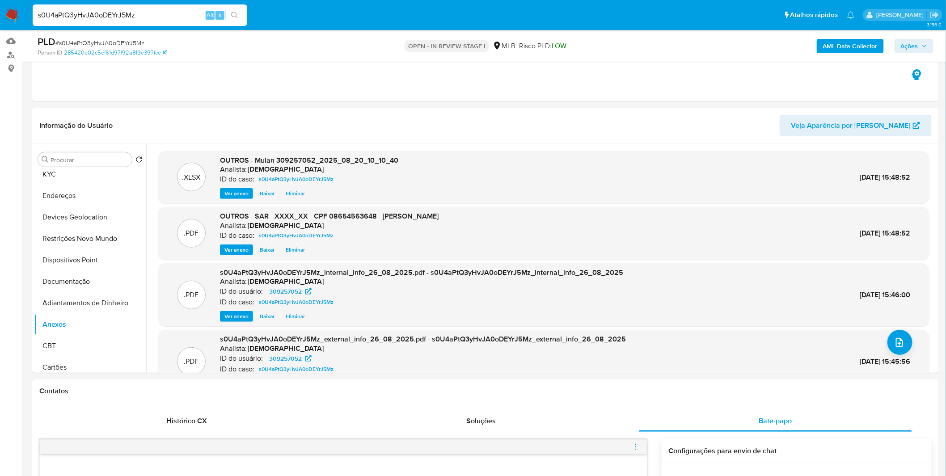
click at [916, 47] on span "Ações" at bounding box center [909, 46] width 17 height 14
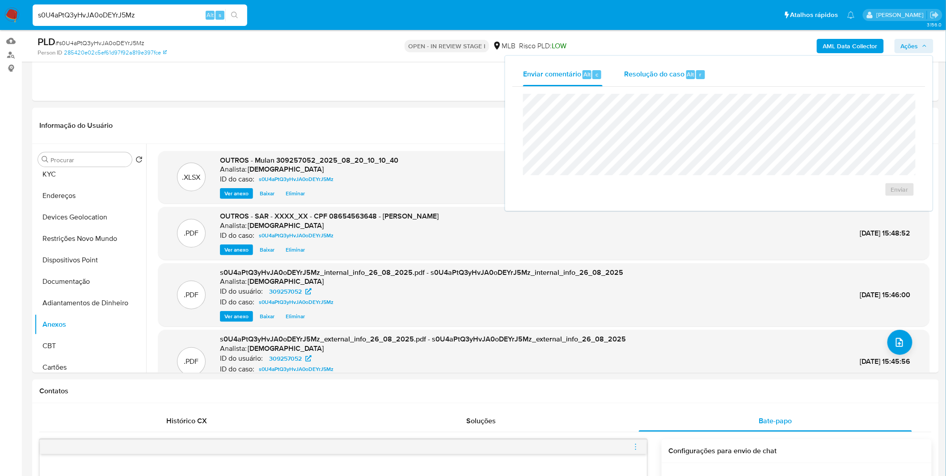
click at [661, 70] on span "Resolução do caso" at bounding box center [654, 74] width 60 height 10
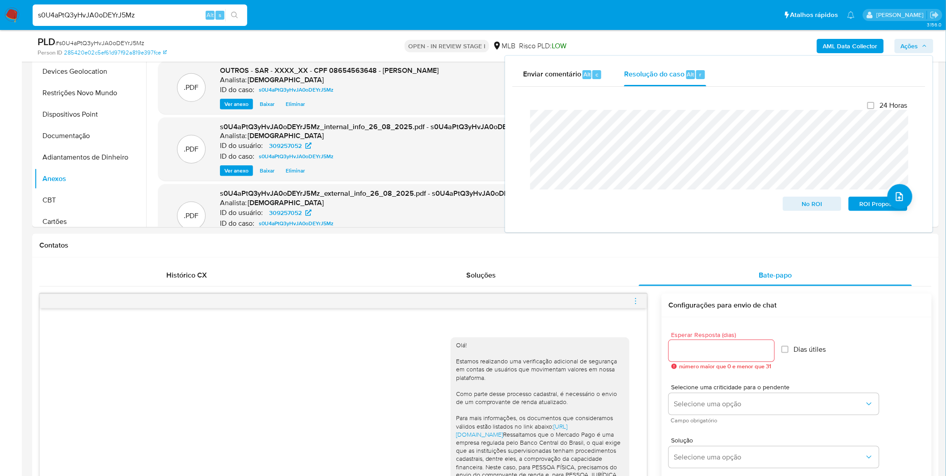
scroll to position [237, 0]
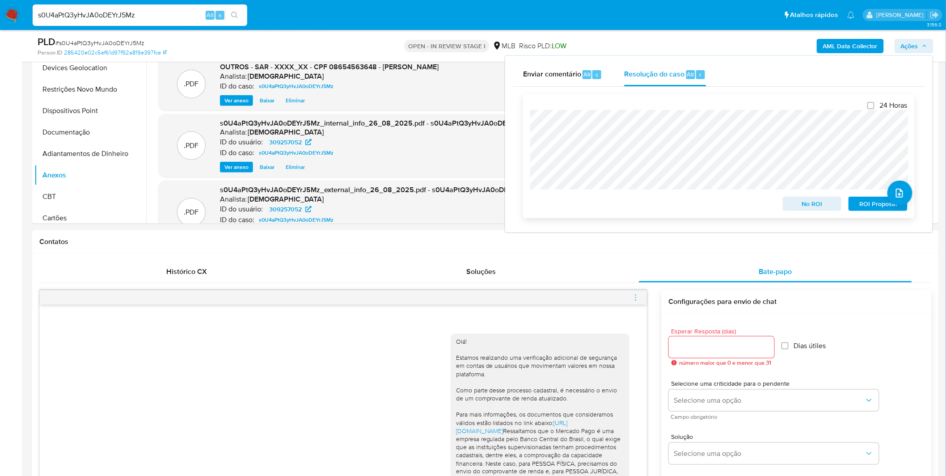
click at [861, 199] on span "ROI Proposal" at bounding box center [878, 204] width 47 height 13
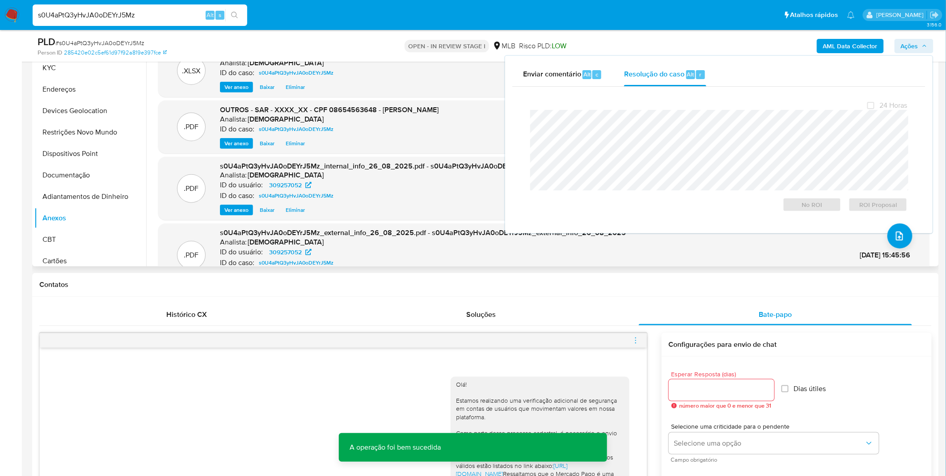
scroll to position [138, 0]
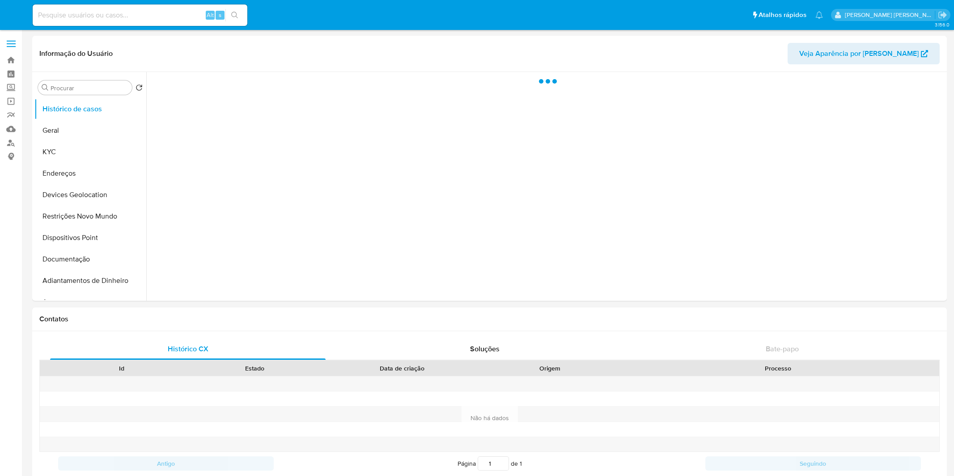
select select "10"
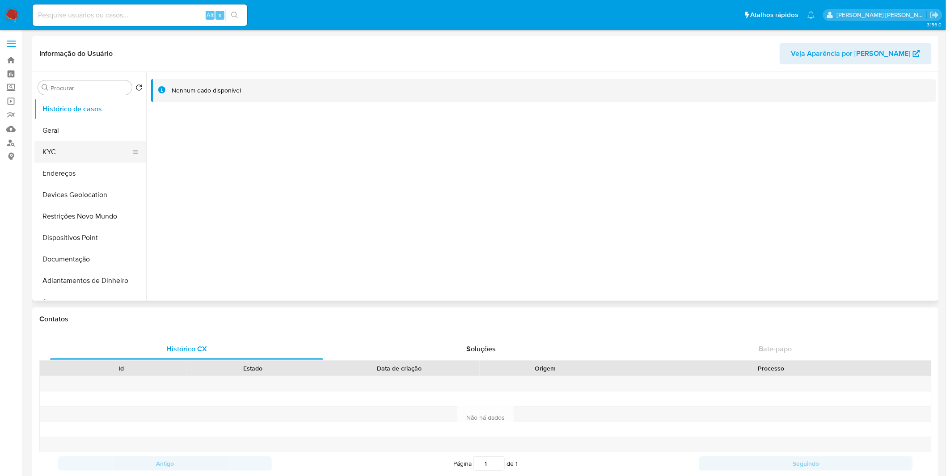
click at [84, 154] on button "KYC" at bounding box center [86, 151] width 105 height 21
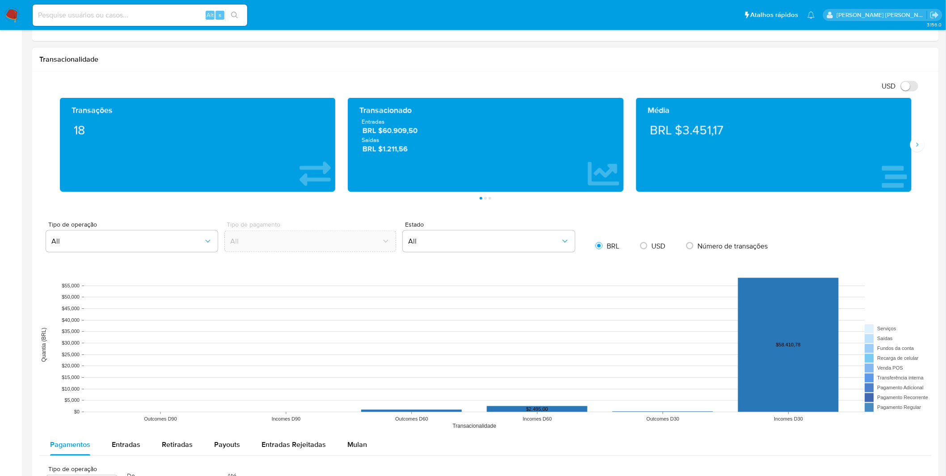
scroll to position [447, 0]
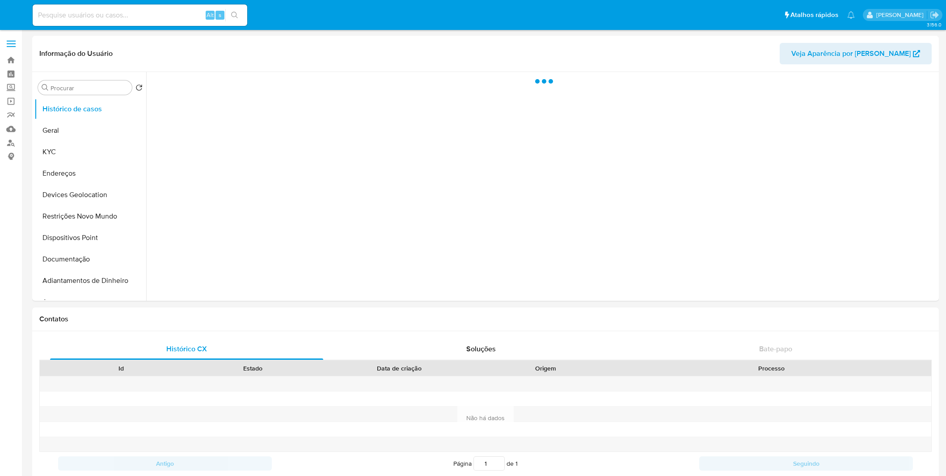
select select "10"
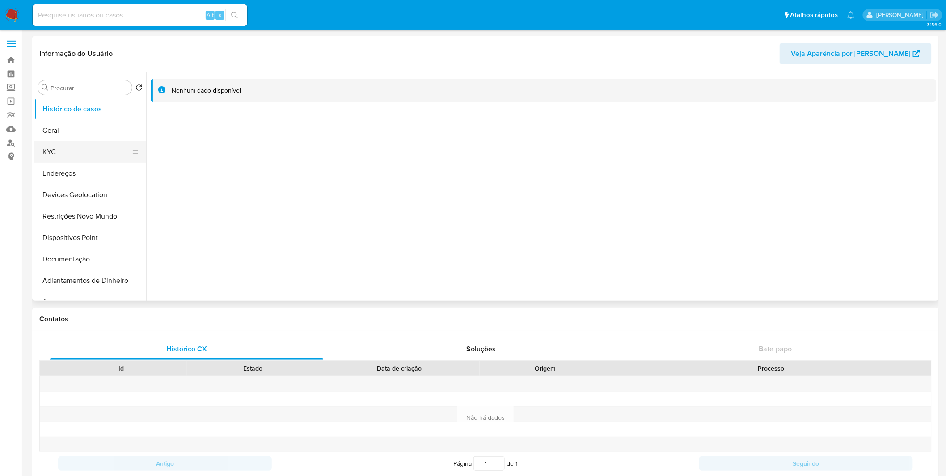
click at [68, 151] on button "KYC" at bounding box center [86, 151] width 105 height 21
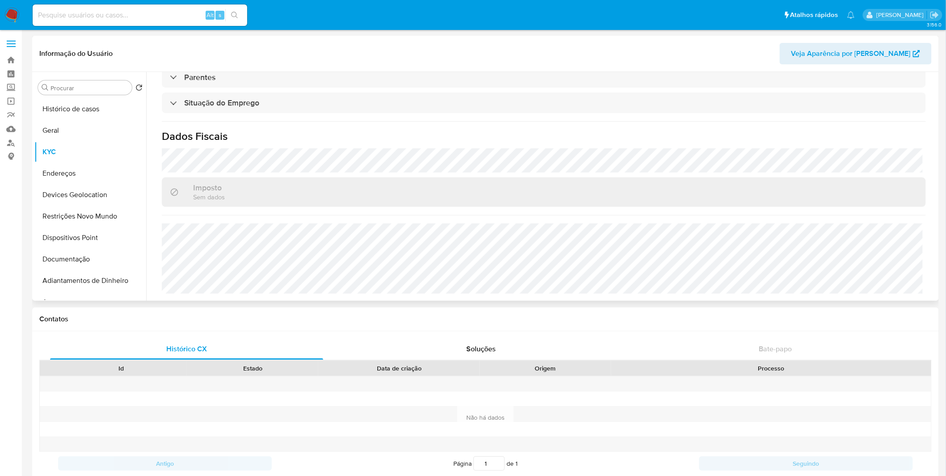
scroll to position [381, 0]
click at [89, 178] on button "Endereços" at bounding box center [86, 173] width 105 height 21
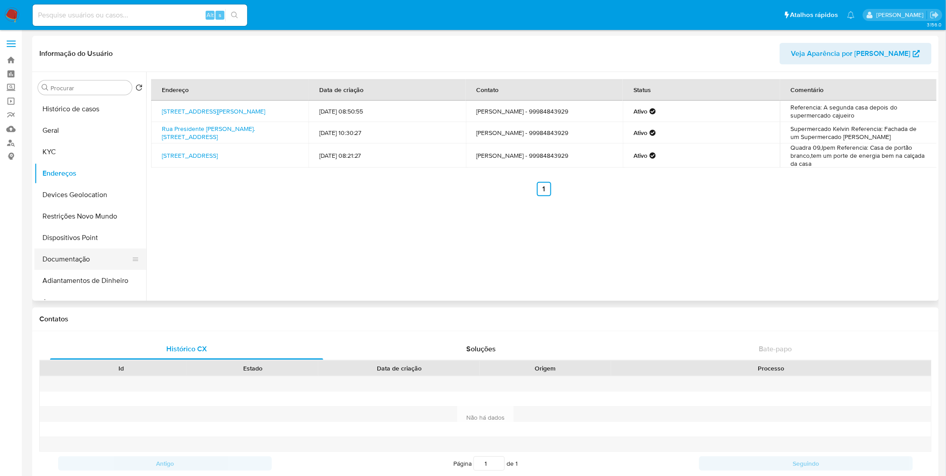
click at [82, 260] on button "Documentação" at bounding box center [86, 259] width 105 height 21
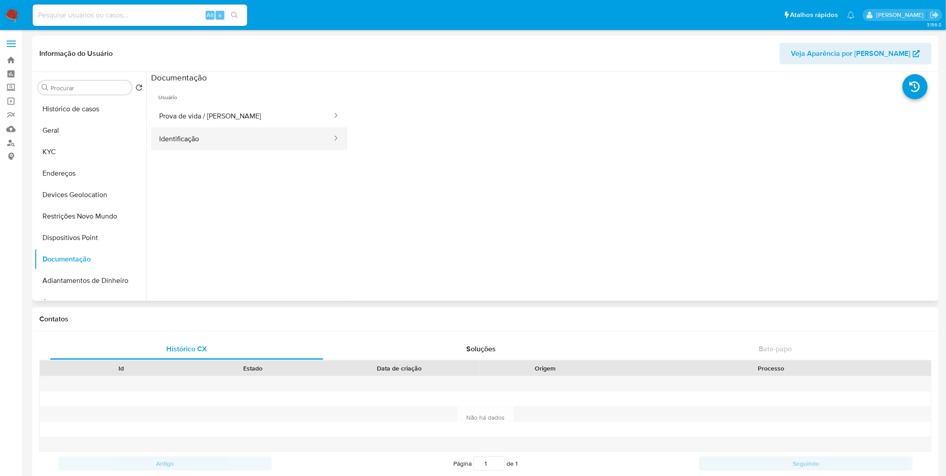
click at [191, 146] on button "Identificação" at bounding box center [242, 138] width 182 height 23
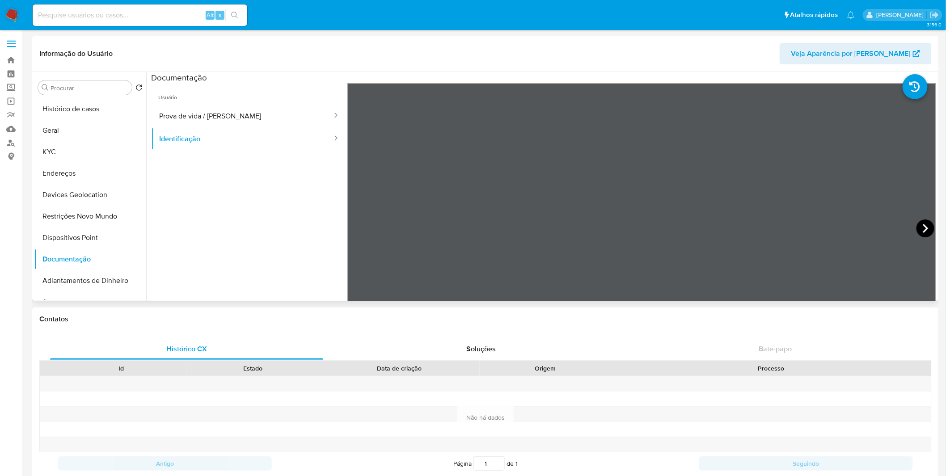
click at [918, 224] on icon at bounding box center [926, 229] width 18 height 18
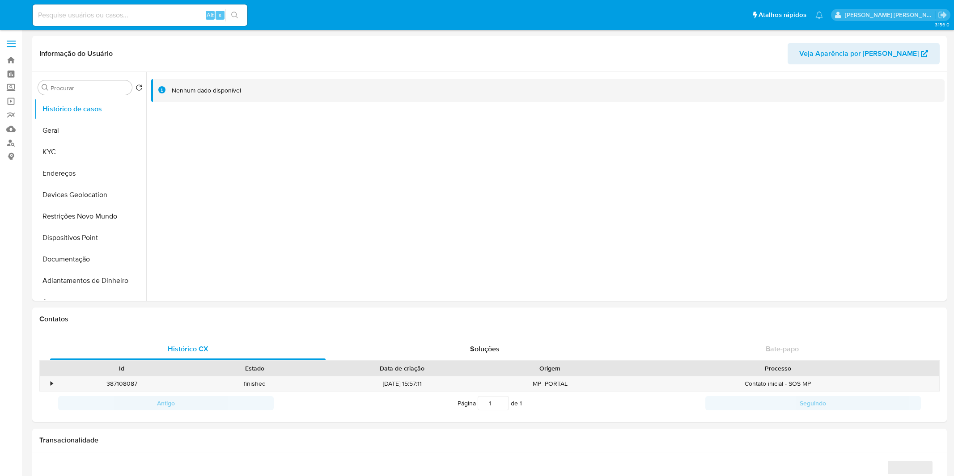
select select "10"
click at [95, 177] on button "Endereços" at bounding box center [86, 173] width 105 height 21
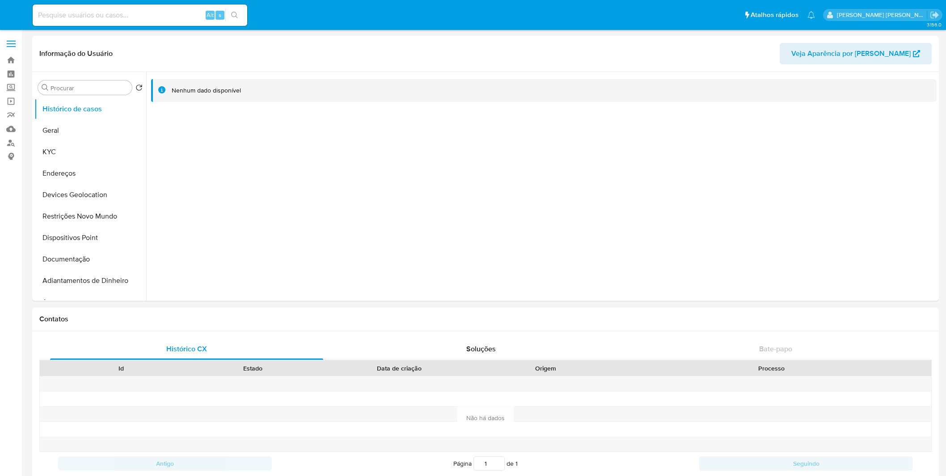
select select "10"
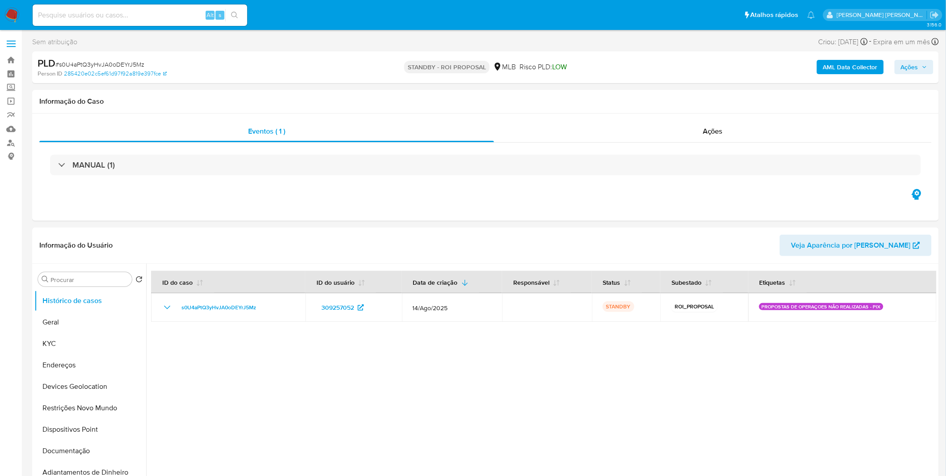
select select "10"
click at [17, 13] on img at bounding box center [11, 15] width 15 height 15
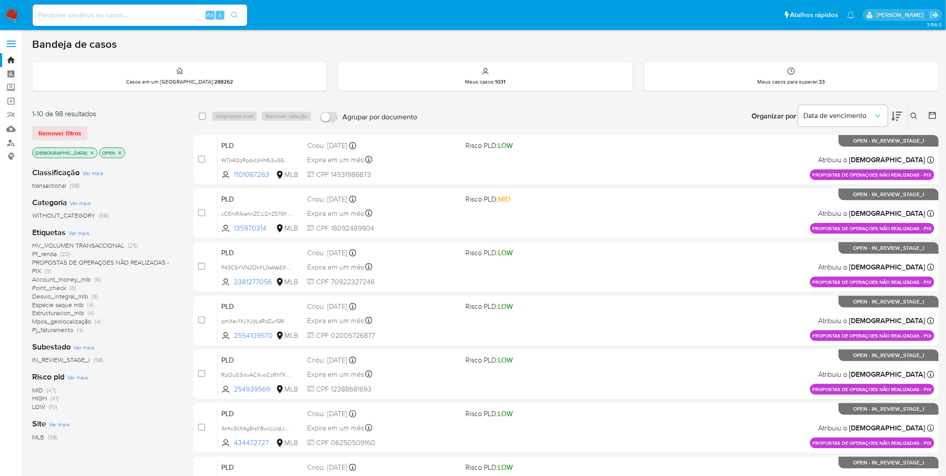
click at [51, 330] on span "Pj_faturamento" at bounding box center [52, 330] width 41 height 9
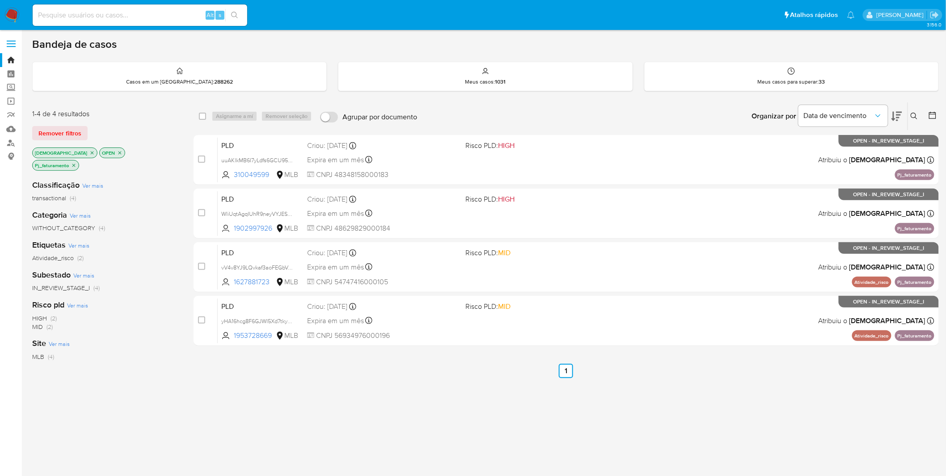
click at [79, 161] on p "Pj_faturamento" at bounding box center [56, 166] width 46 height 10
click at [76, 163] on icon "close-filter" at bounding box center [73, 165] width 5 height 5
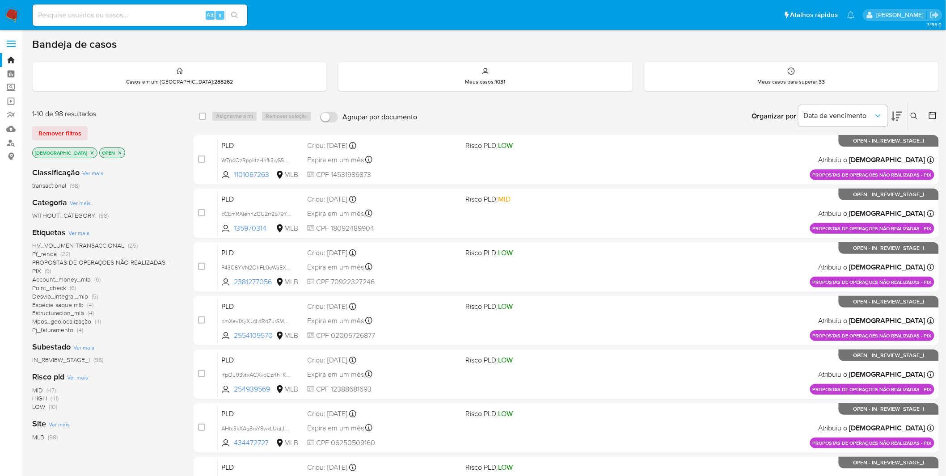
click at [85, 228] on div "Etiquetas Ver mais HV_VOLUMEN TRANSACCIONAL (25) Pf_renda (22) PROPOSTAS DE OPE…" at bounding box center [105, 280] width 147 height 107
click at [83, 229] on span "Ver mais" at bounding box center [78, 233] width 21 height 8
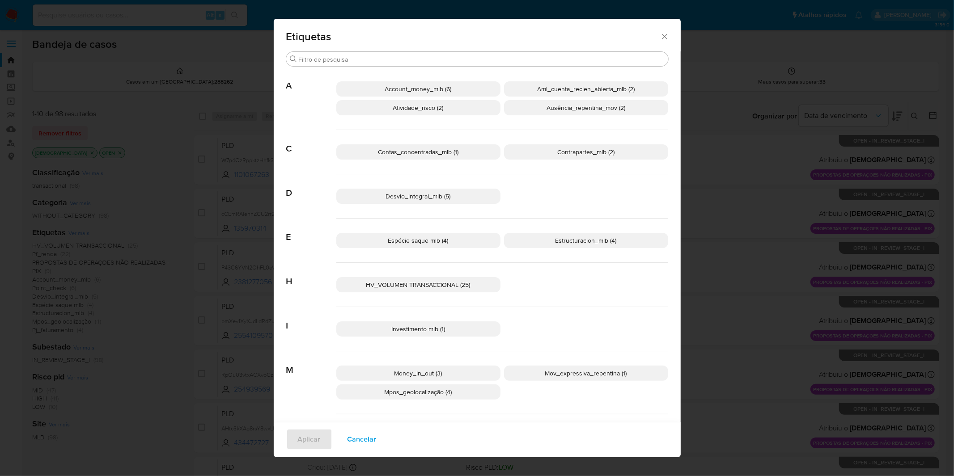
click at [569, 157] on p "Contrapartes_mlb (2)" at bounding box center [586, 151] width 164 height 15
click at [476, 153] on p "Contas_concentradas_mlb (1)" at bounding box center [418, 151] width 164 height 15
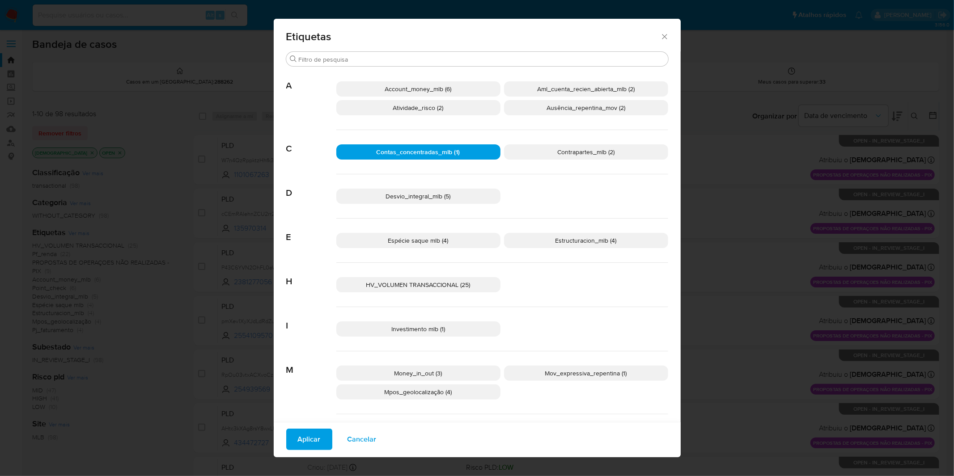
click at [528, 147] on p "Contrapartes_mlb (2)" at bounding box center [586, 151] width 164 height 15
click at [539, 155] on p "Contrapartes_mlb (2)" at bounding box center [586, 151] width 164 height 15
click at [302, 445] on span "Aplicar" at bounding box center [309, 440] width 23 height 20
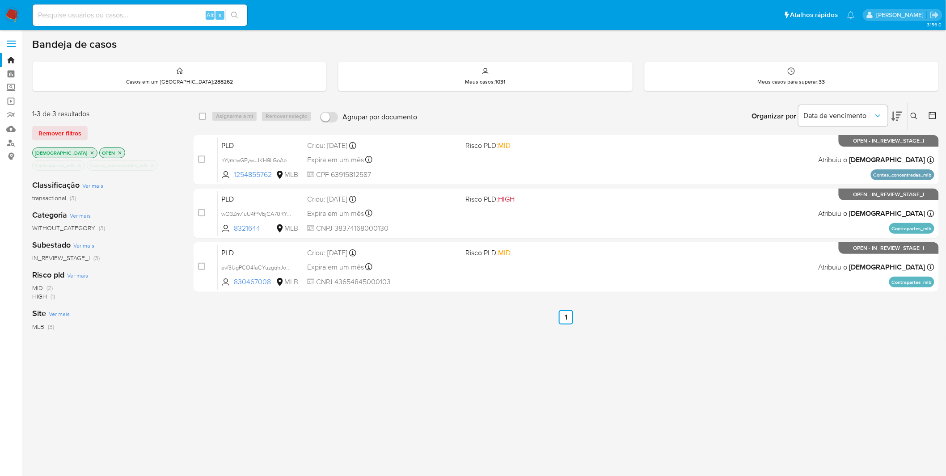
click at [15, 17] on img at bounding box center [11, 15] width 15 height 15
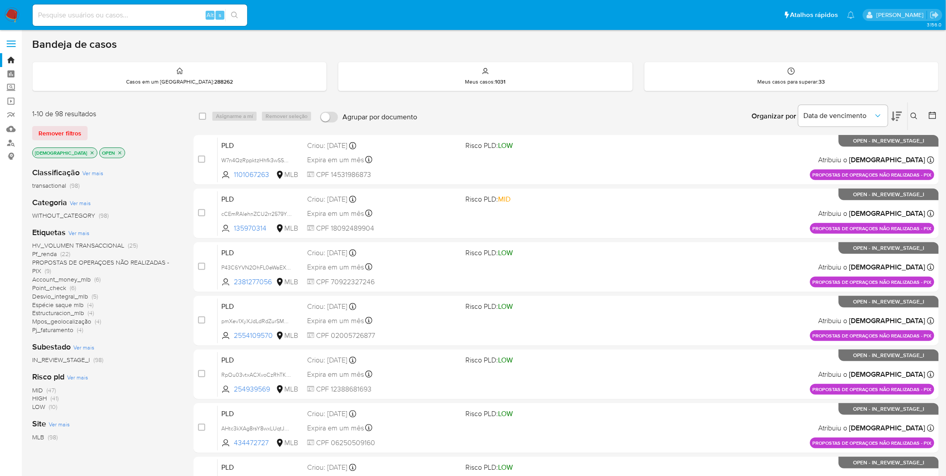
click at [10, 15] on img at bounding box center [11, 15] width 15 height 15
